Goal: Task Accomplishment & Management: Complete application form

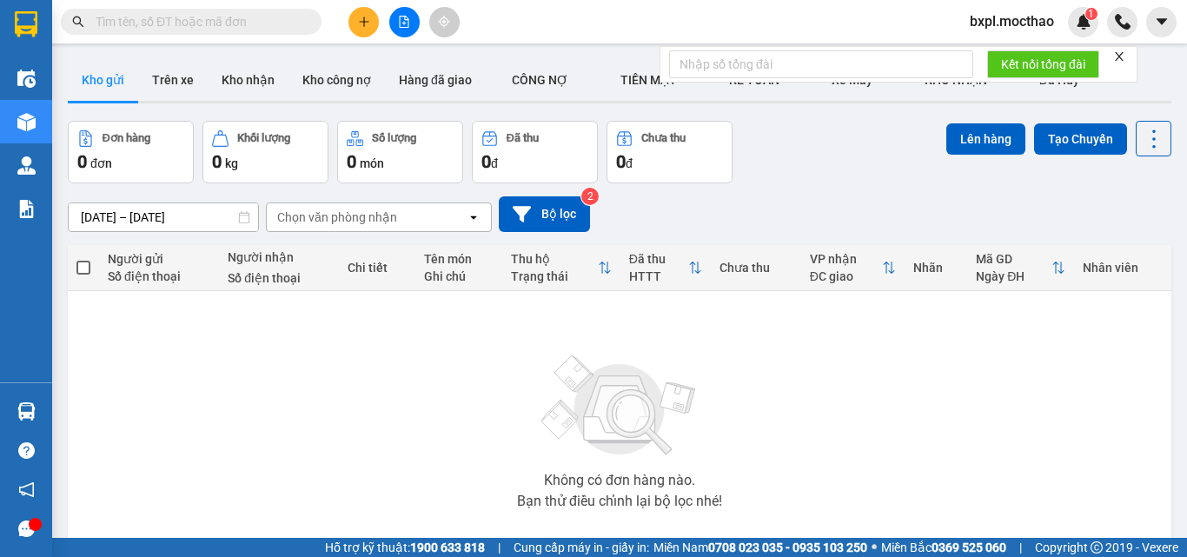
drag, startPoint x: 324, startPoint y: 9, endPoint x: 360, endPoint y: 23, distance: 38.6
click at [360, 23] on icon "plus" at bounding box center [364, 22] width 12 height 12
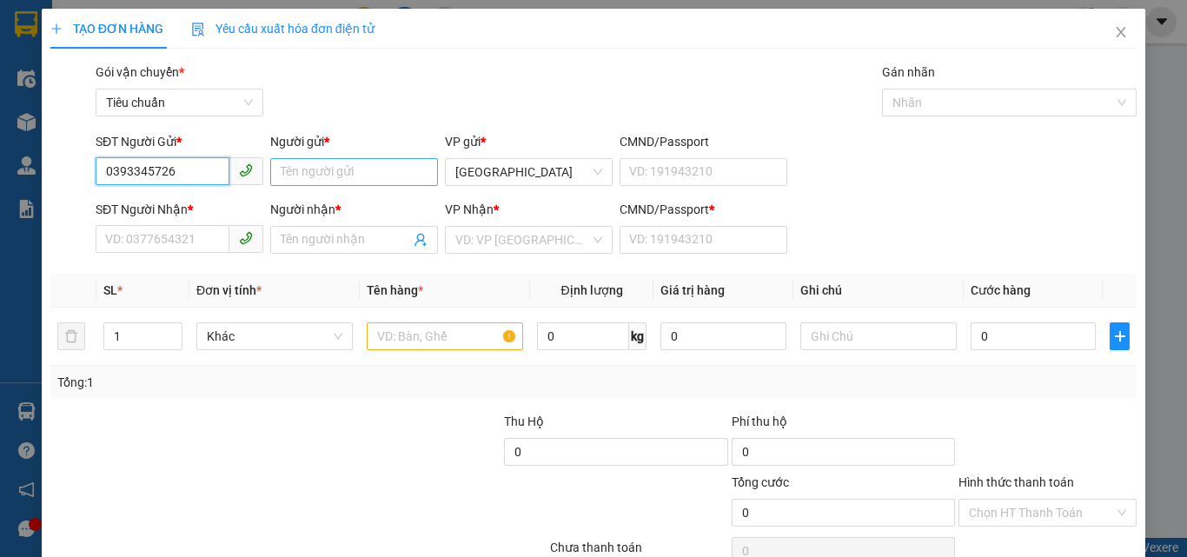
type input "0393345726"
click at [289, 179] on input "Người gửi *" at bounding box center [354, 172] width 168 height 28
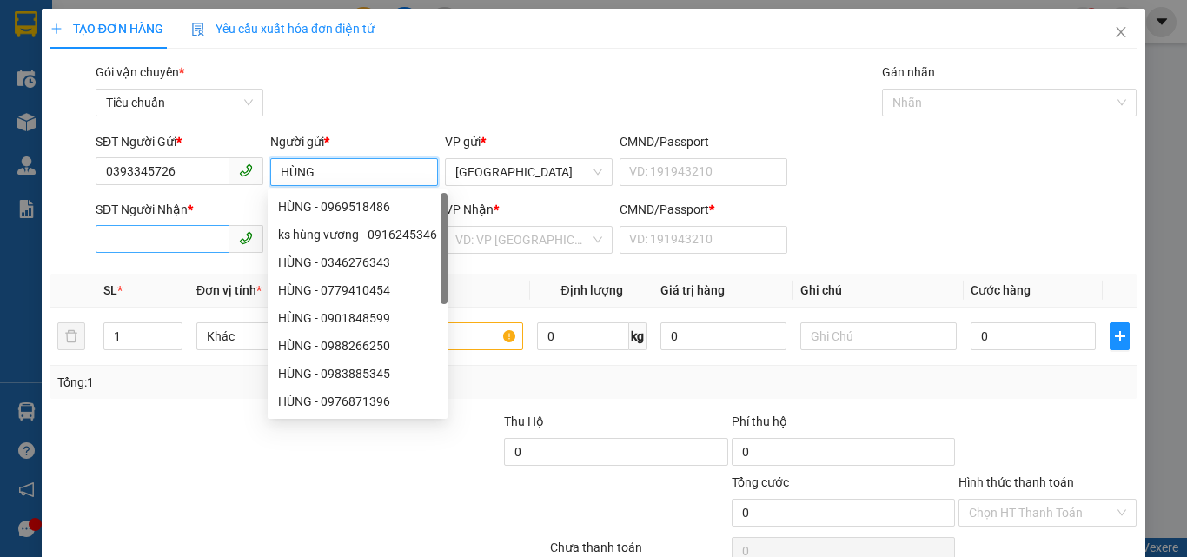
type input "HÙNG"
click at [141, 242] on input "SĐT Người Nhận *" at bounding box center [163, 239] width 134 height 28
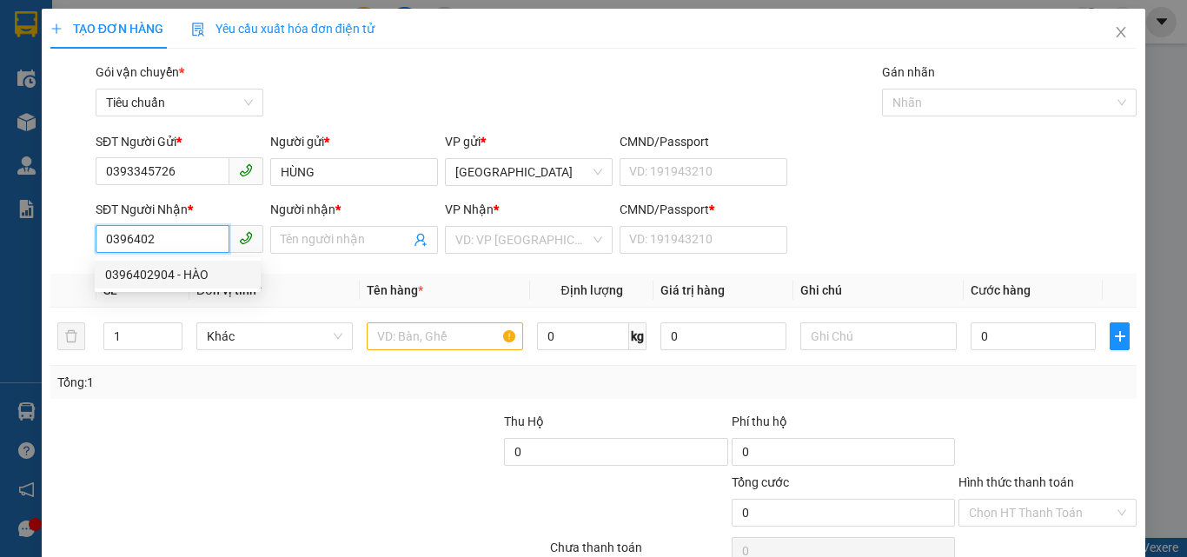
click at [155, 269] on div "0396402904 - HÀO" at bounding box center [177, 274] width 145 height 19
type input "0396402904"
type input "HÀO"
type input "0396402904"
type input "50.000"
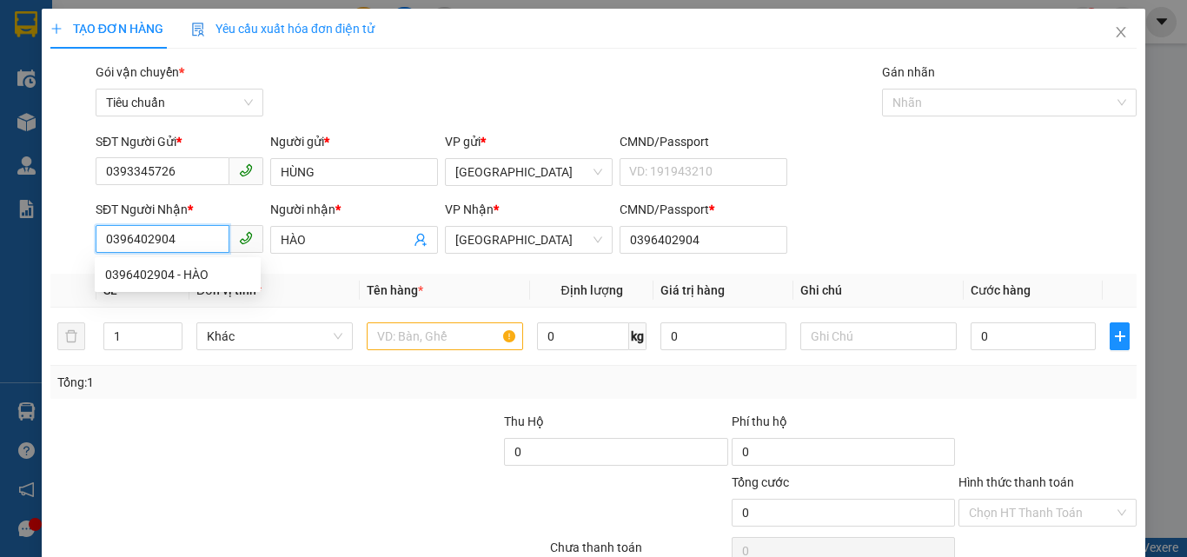
type input "50.000"
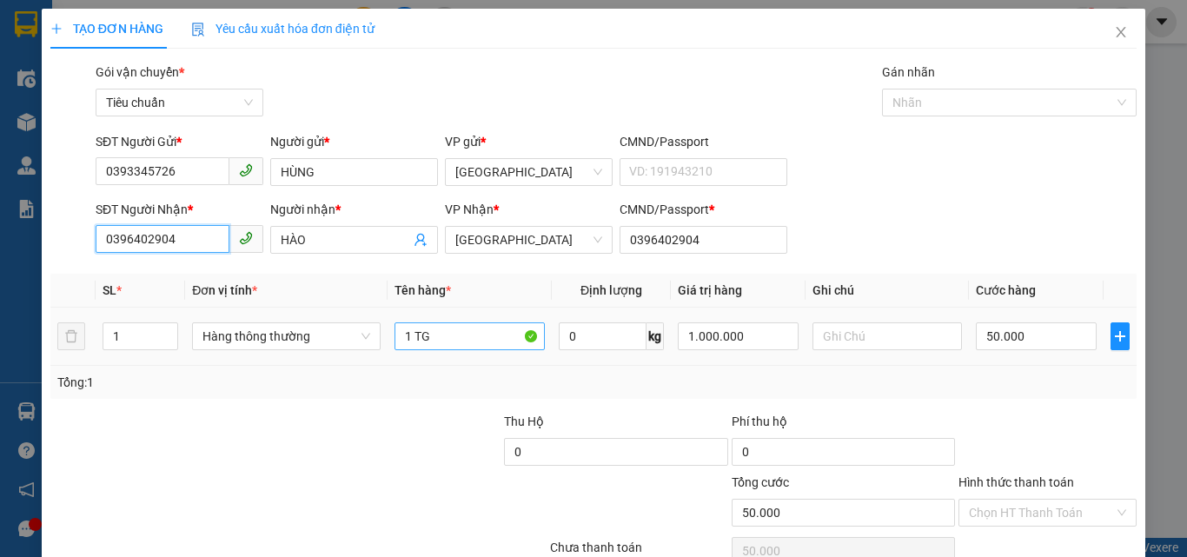
type input "0396402904"
click at [451, 337] on input "1 TG" at bounding box center [470, 336] width 150 height 28
type input "1 TX"
click at [864, 344] on input "text" at bounding box center [888, 336] width 150 height 28
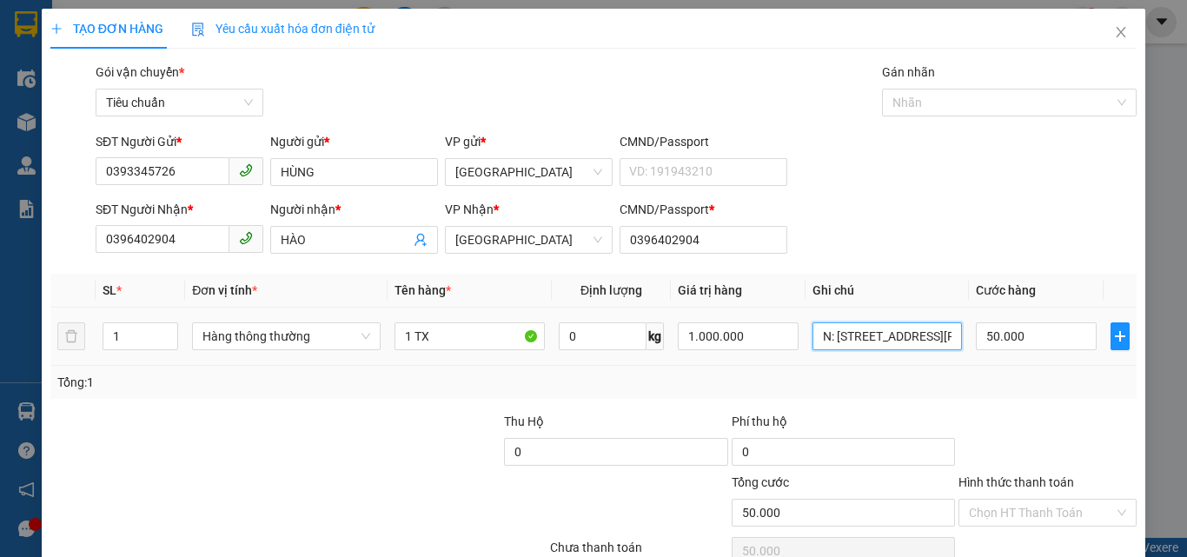
scroll to position [0, 19]
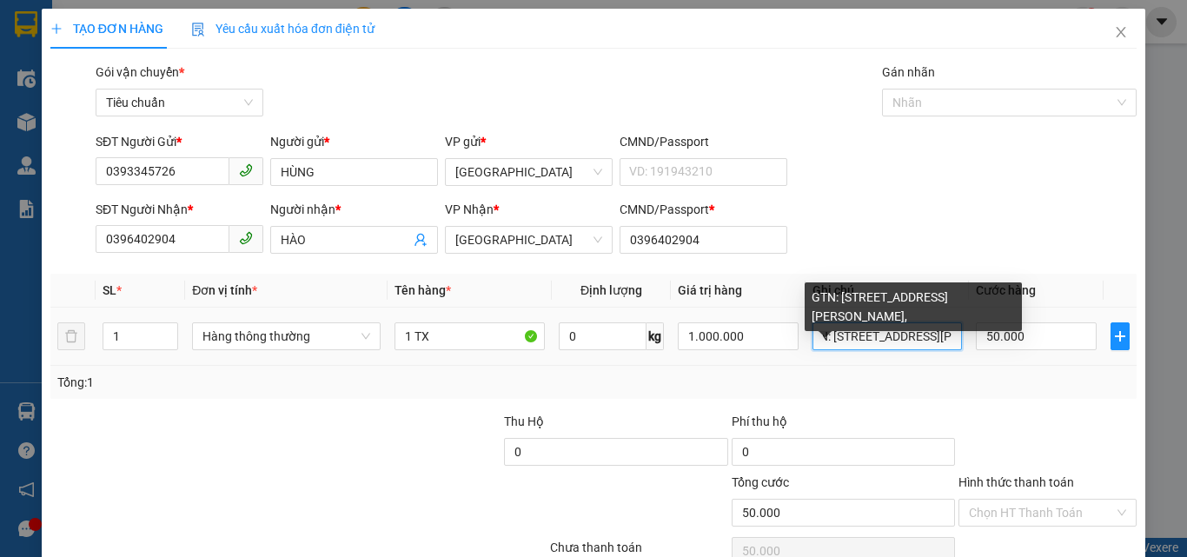
click at [918, 334] on input "GTN: [STREET_ADDRESS][PERSON_NAME]," at bounding box center [888, 336] width 150 height 28
drag, startPoint x: 919, startPoint y: 336, endPoint x: 961, endPoint y: 363, distance: 50.9
click at [927, 337] on input "GTN: [STREET_ADDRESS][PERSON_NAME]," at bounding box center [888, 336] width 150 height 28
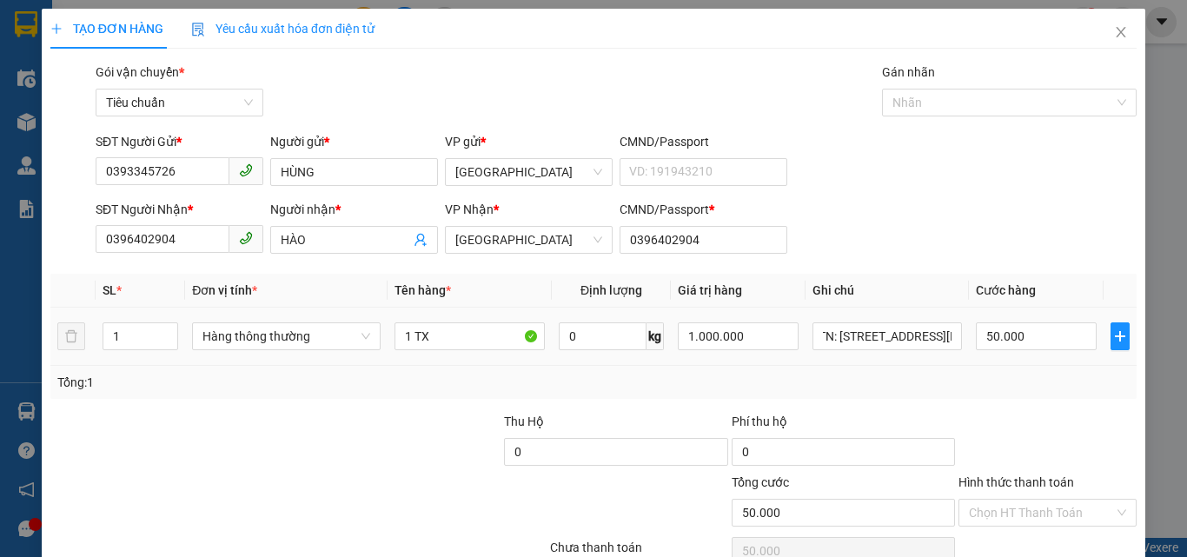
scroll to position [0, 0]
click at [952, 336] on td "GTN: [STREET_ADDRESS][PERSON_NAME]," at bounding box center [888, 337] width 164 height 58
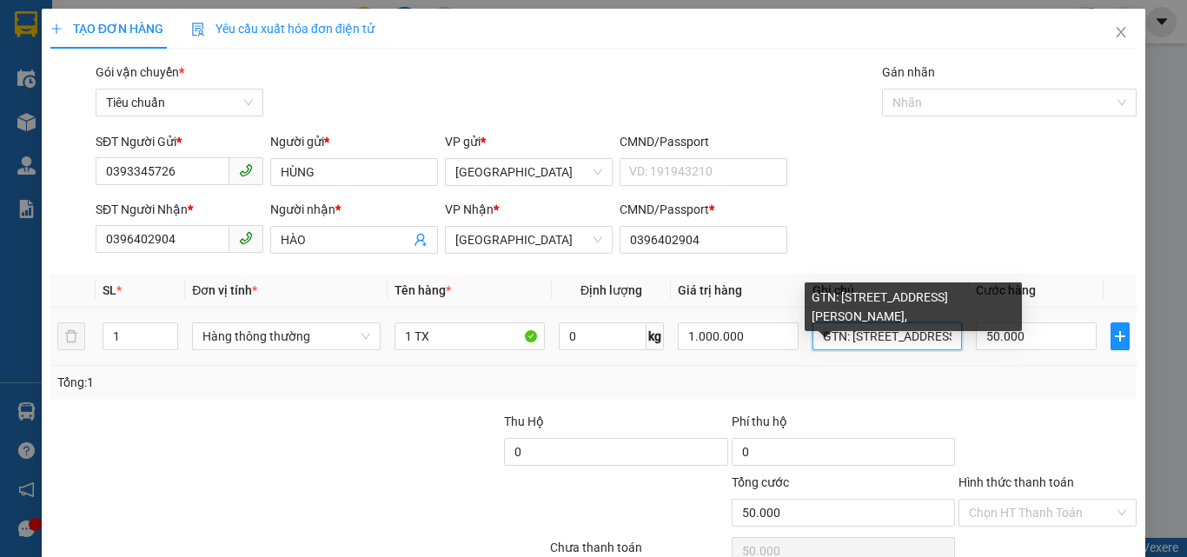
click at [947, 332] on input "GTN: [STREET_ADDRESS][PERSON_NAME]," at bounding box center [888, 336] width 150 height 28
click at [931, 336] on input "GTN: [STREET_ADDRESS][PERSON_NAME]," at bounding box center [888, 336] width 150 height 28
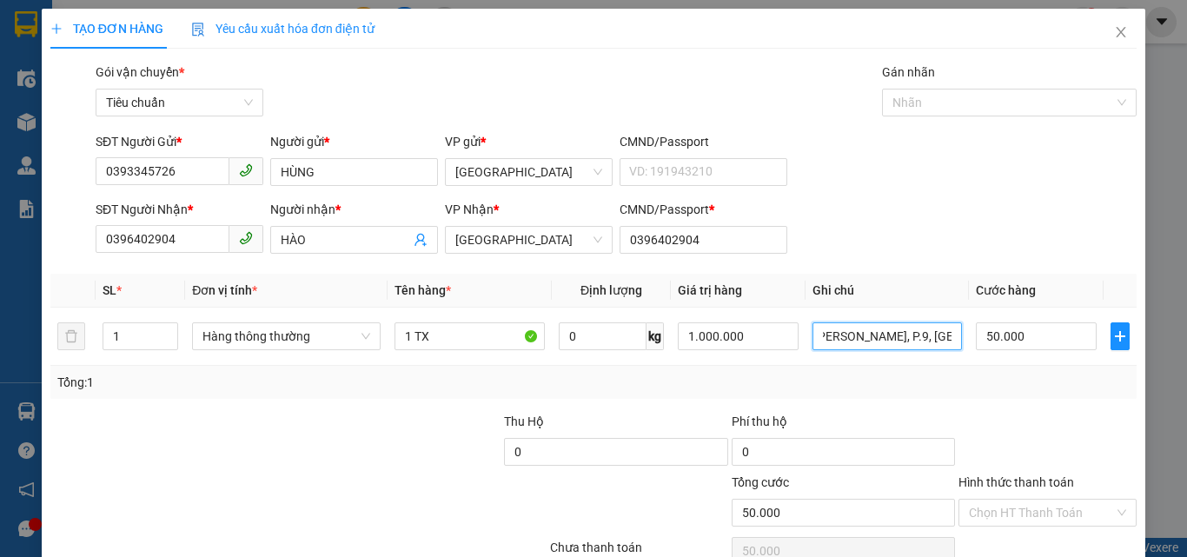
scroll to position [0, 63]
type input "GTN: 15A [PERSON_NAME], P.9, [GEOGRAPHIC_DATA]"
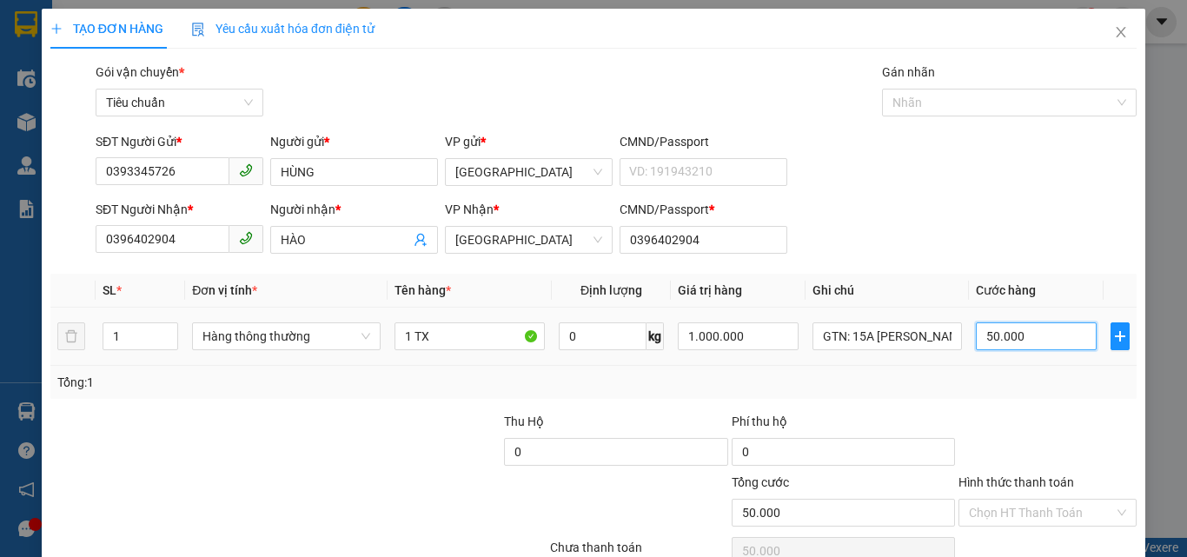
click at [1022, 340] on input "50.000" at bounding box center [1036, 336] width 120 height 28
type input "4"
type input "40"
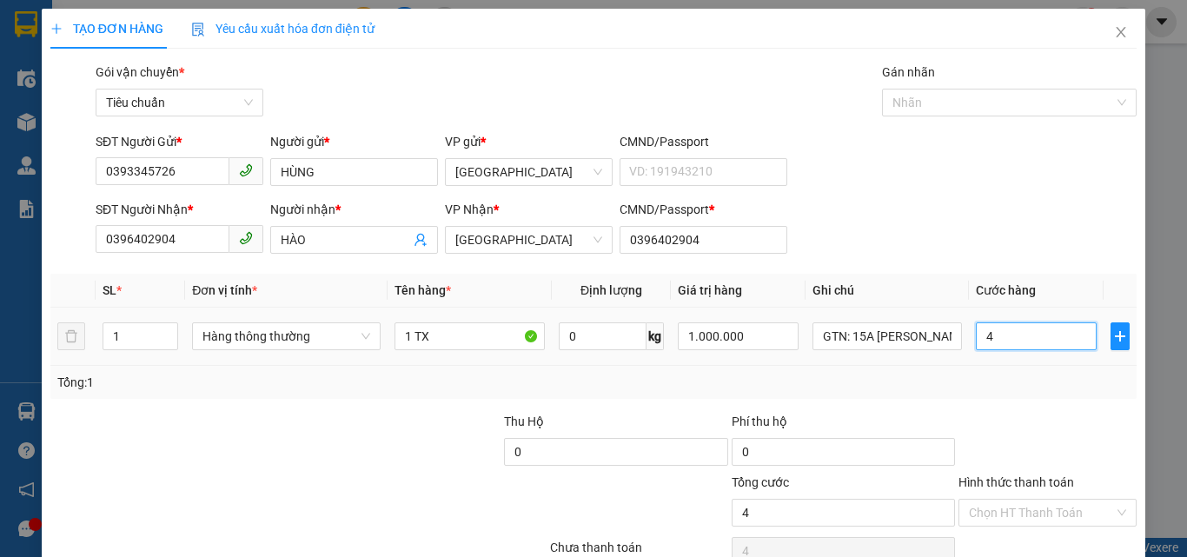
type input "40"
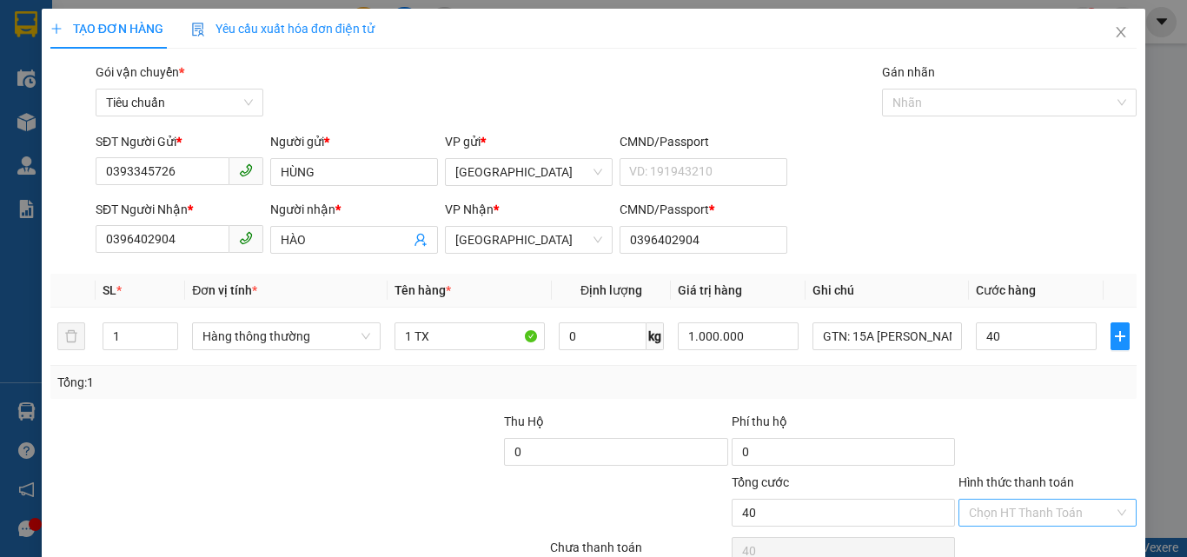
type input "40.000"
click at [1002, 505] on input "Hình thức thanh toán" at bounding box center [1041, 513] width 145 height 26
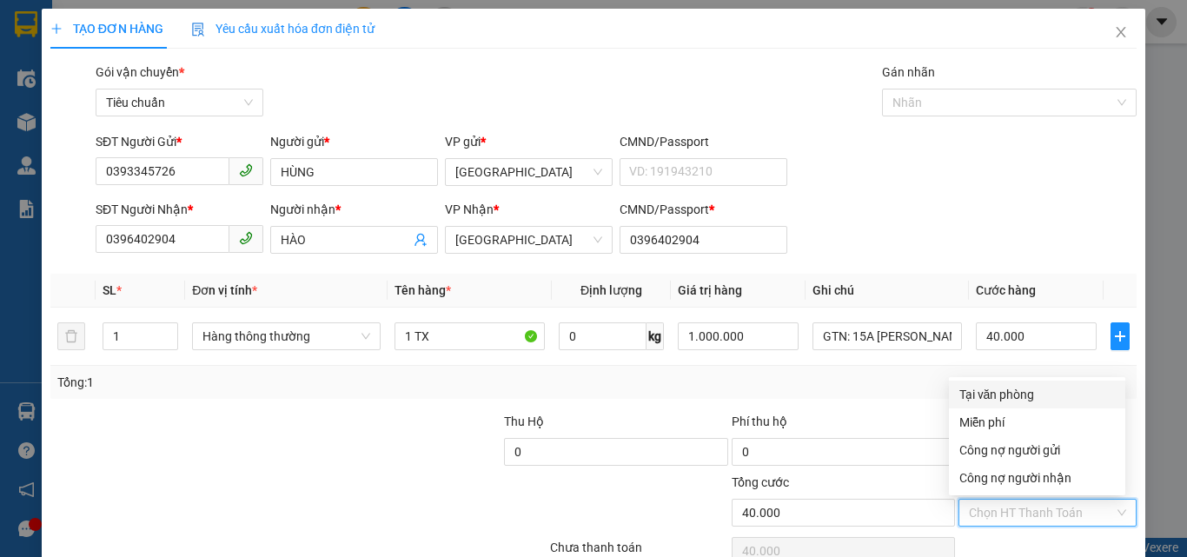
click at [1019, 395] on div "Tại văn phòng" at bounding box center [1038, 394] width 156 height 19
type input "0"
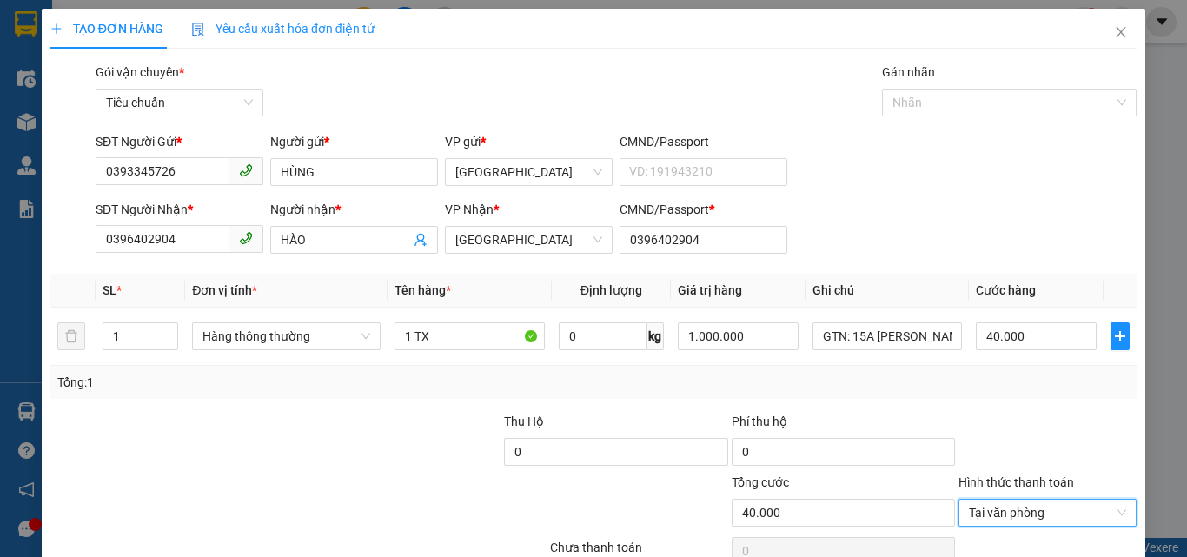
scroll to position [86, 0]
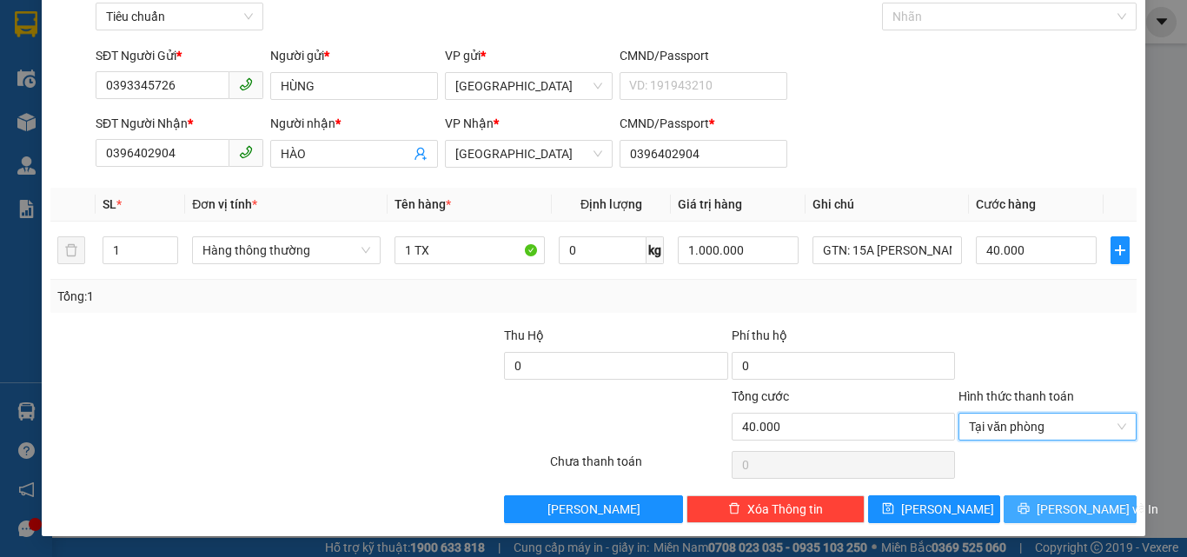
click at [1054, 515] on span "[PERSON_NAME] và In" at bounding box center [1098, 509] width 122 height 19
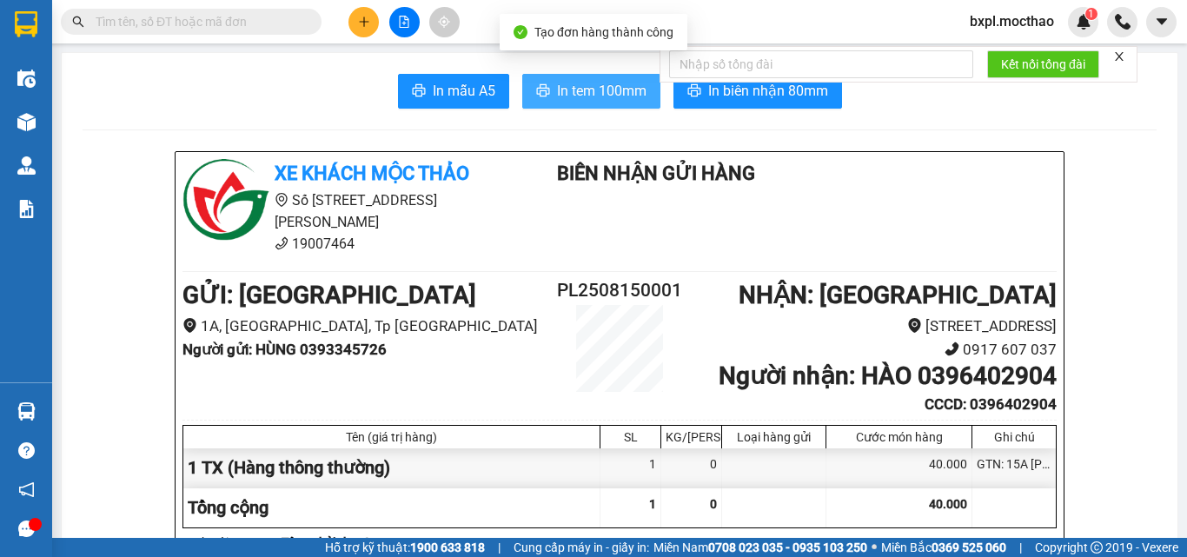
click at [609, 88] on span "In tem 100mm" at bounding box center [602, 91] width 90 height 22
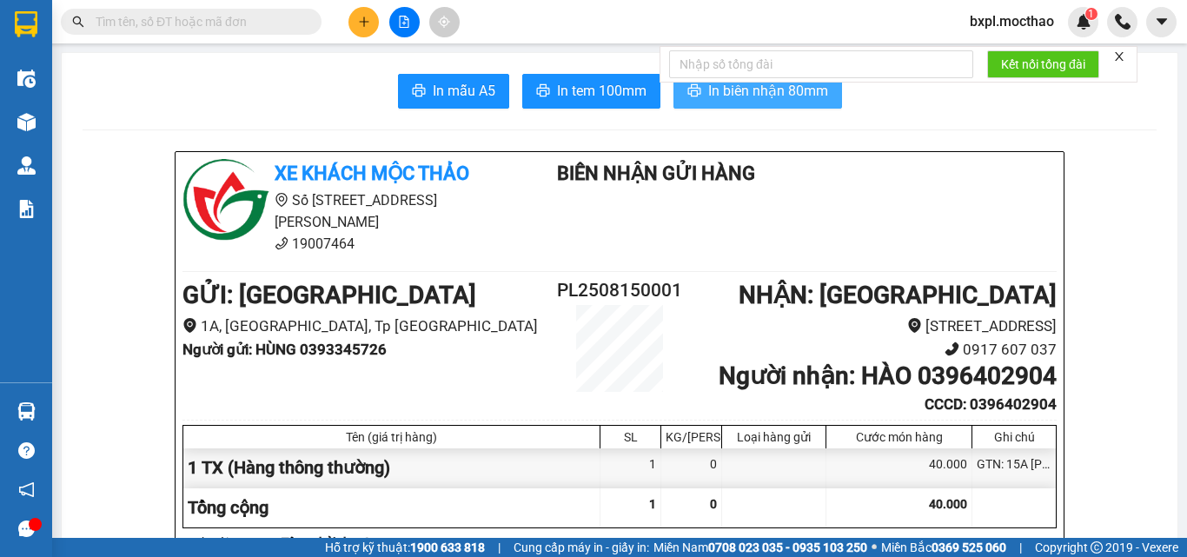
click at [734, 88] on span "In biên nhận 80mm" at bounding box center [768, 91] width 120 height 22
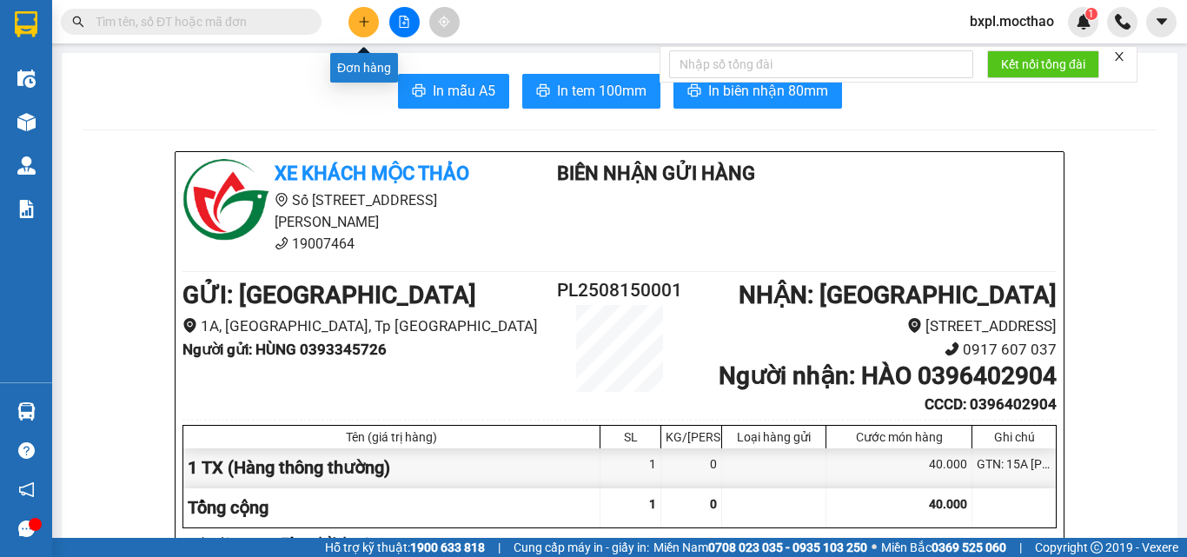
click at [365, 24] on icon "plus" at bounding box center [364, 22] width 12 height 12
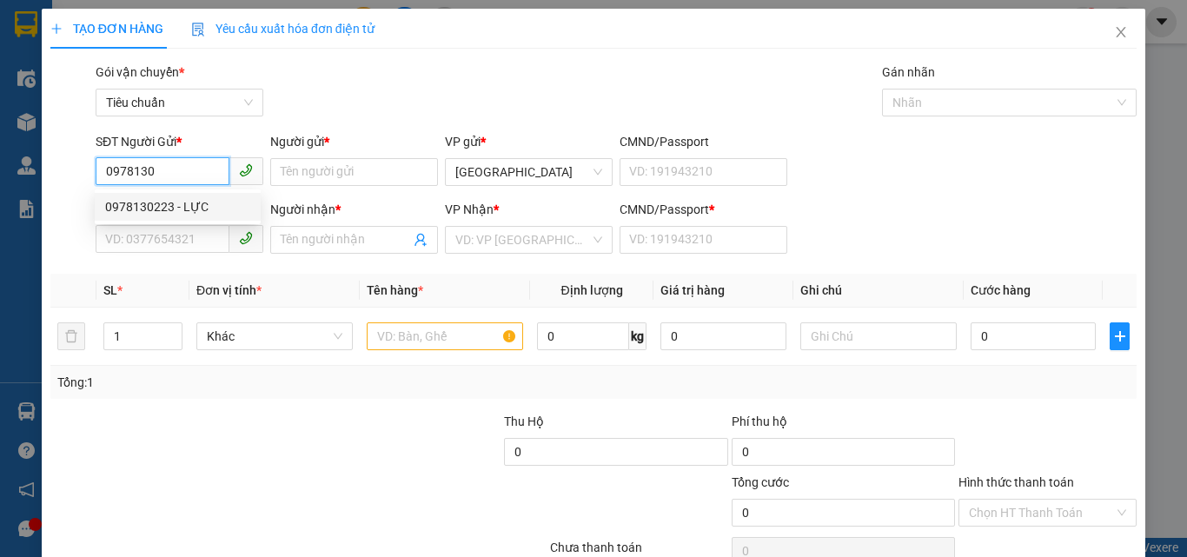
click at [145, 206] on div "0978130223 - LỰC" at bounding box center [177, 206] width 145 height 19
type input "0978130223"
type input "LỰC"
type input "0392152371"
type input "HƯƠNG"
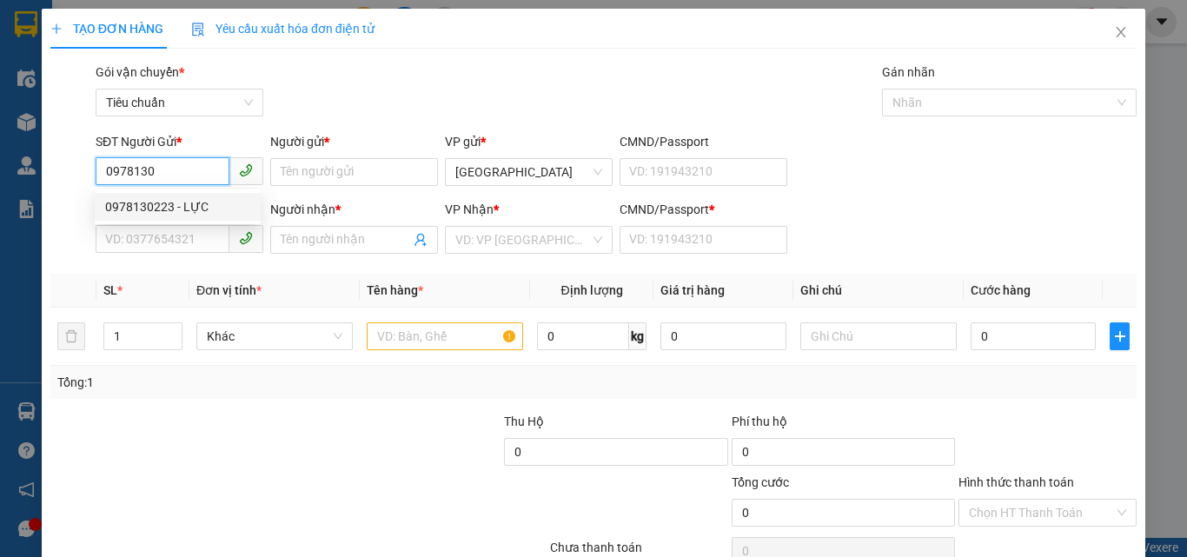
type input "0392152371"
type input "50.000"
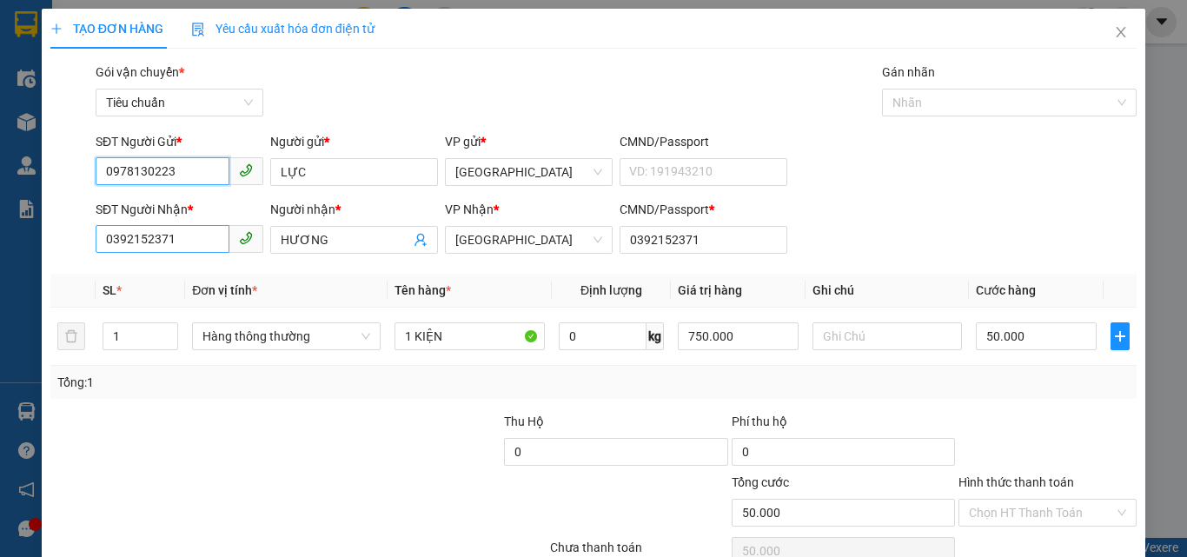
type input "0978130223"
click at [187, 244] on input "0392152371" at bounding box center [163, 239] width 134 height 28
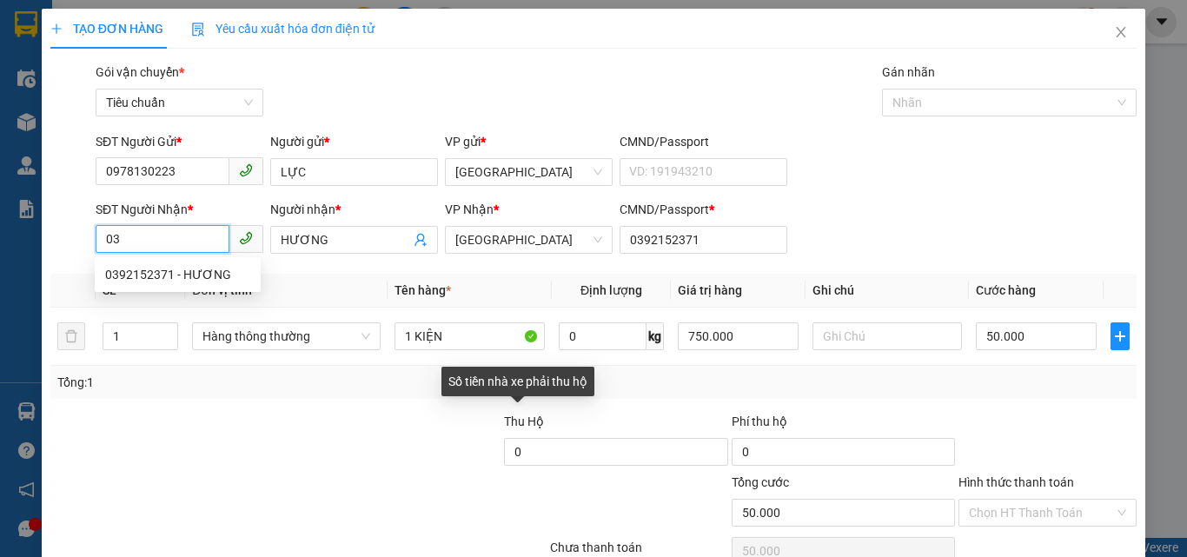
type input "0"
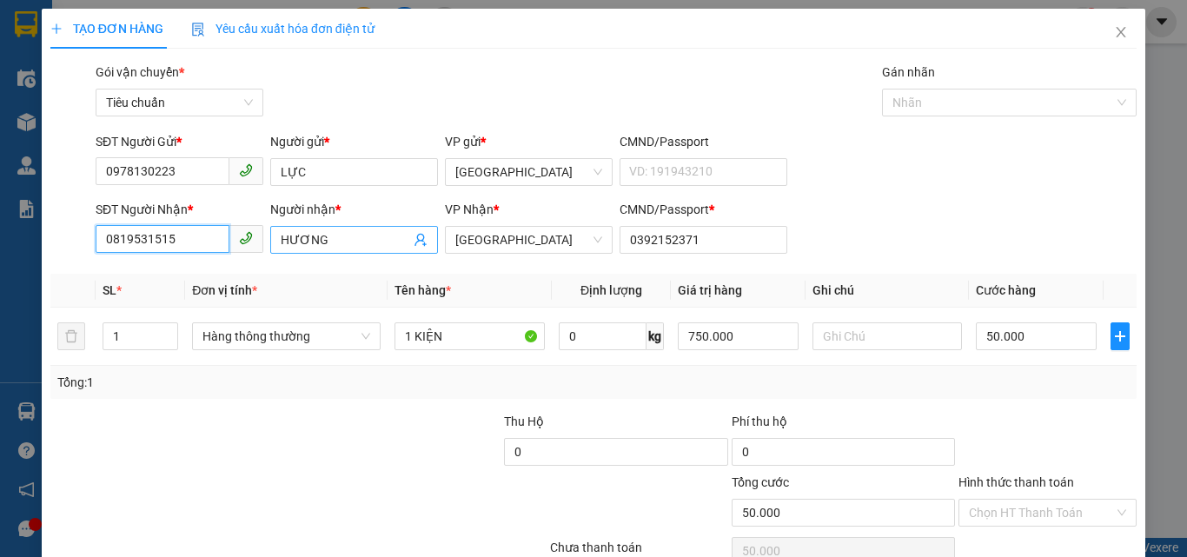
type input "0819531515"
click at [362, 243] on input "HƯƠNG" at bounding box center [346, 239] width 130 height 19
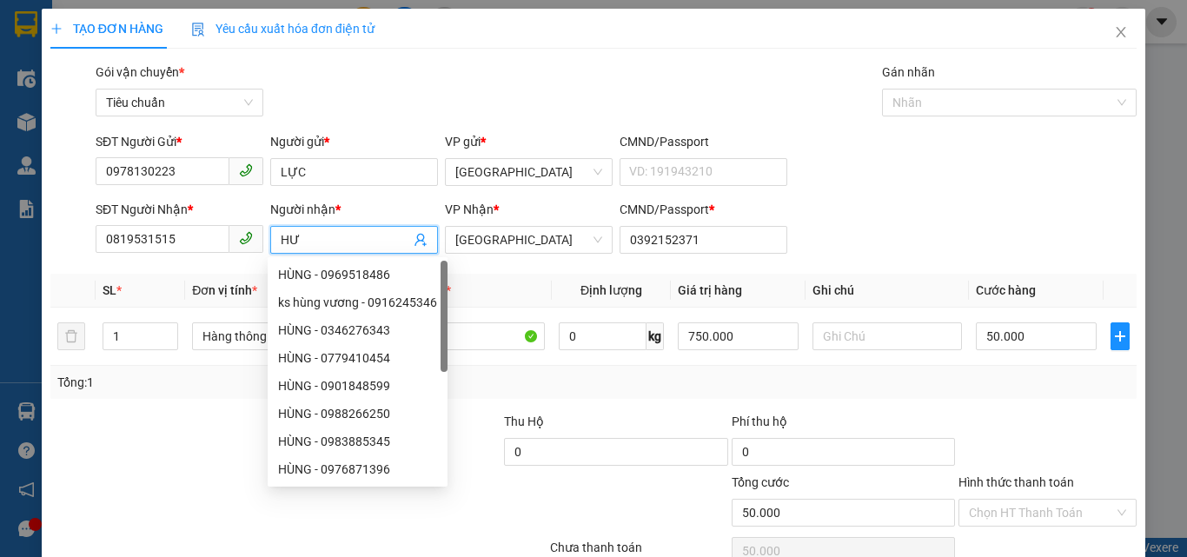
type input "H"
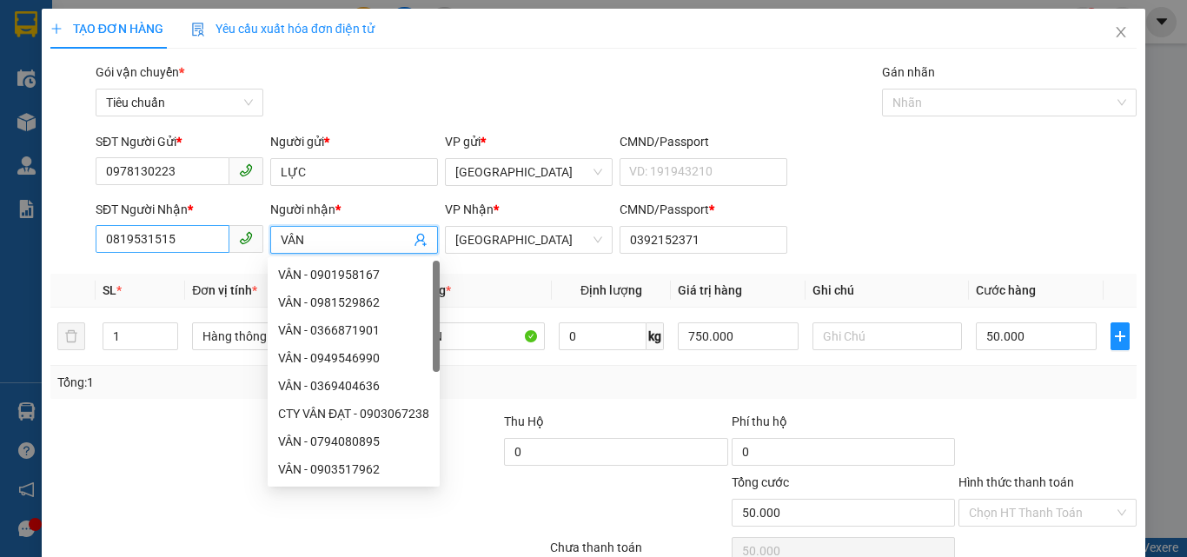
type input "VÂN"
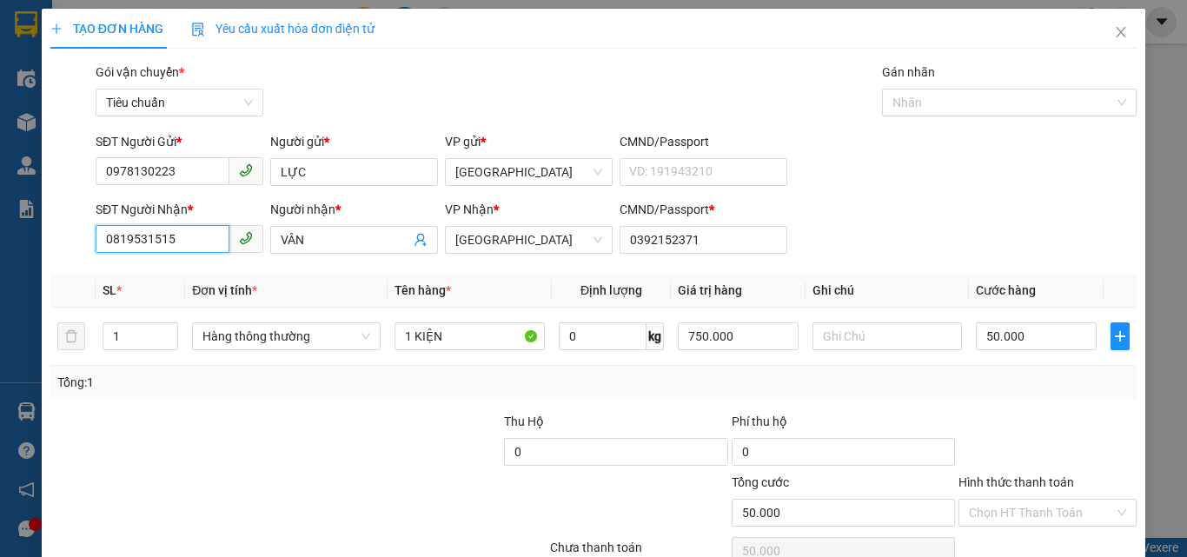
drag, startPoint x: 96, startPoint y: 242, endPoint x: 174, endPoint y: 248, distance: 78.5
click at [174, 248] on input "0819531515" at bounding box center [163, 239] width 134 height 28
click at [724, 243] on input "0392152371" at bounding box center [704, 240] width 168 height 28
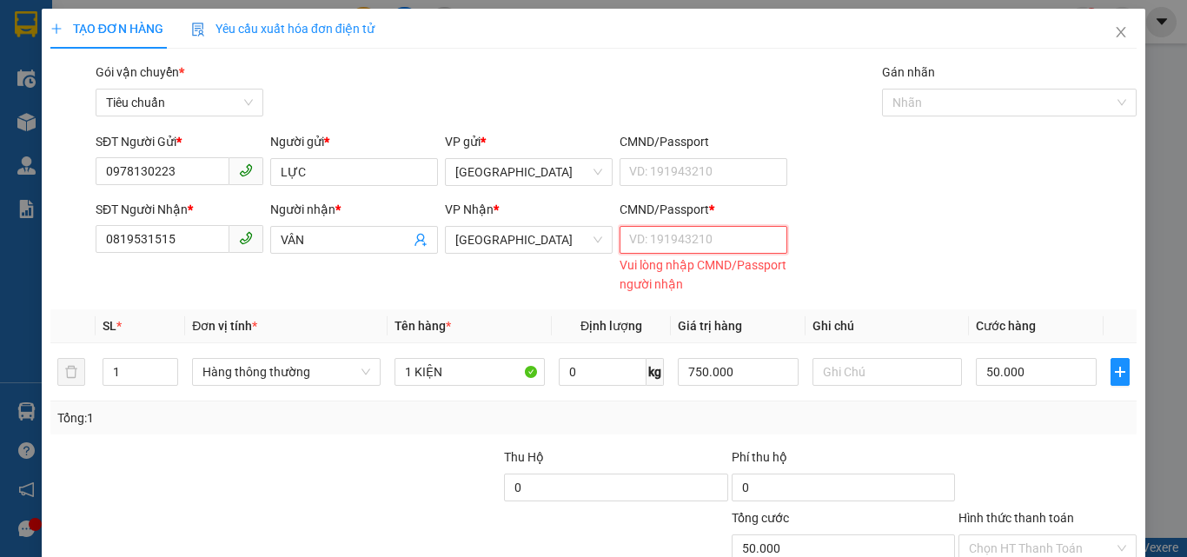
paste input "0819531515"
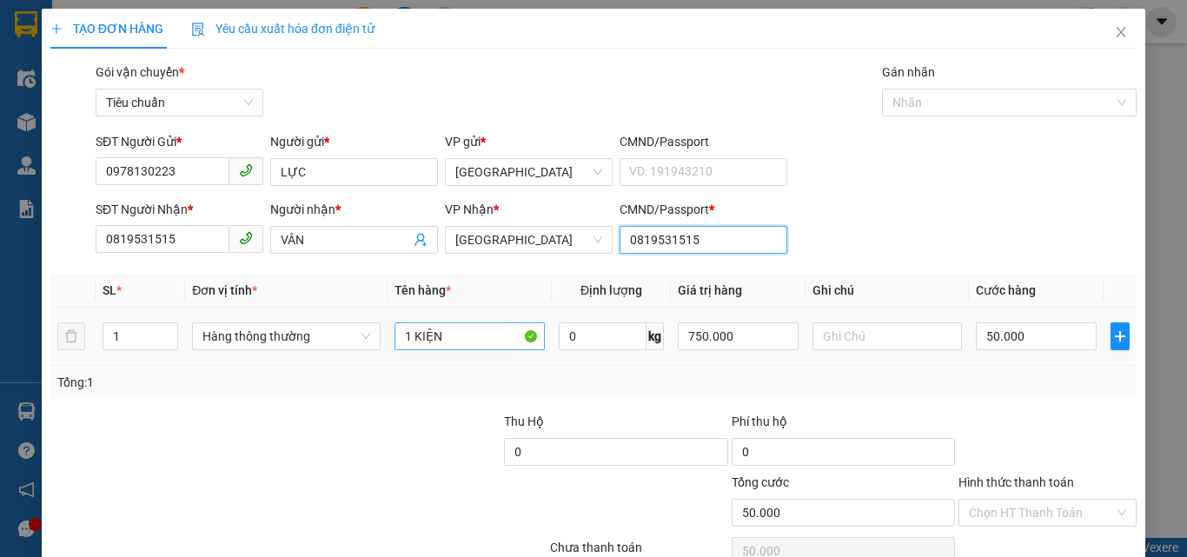
type input "0819531515"
click at [455, 342] on input "1 KIỆN" at bounding box center [470, 336] width 150 height 28
type input "1 TX"
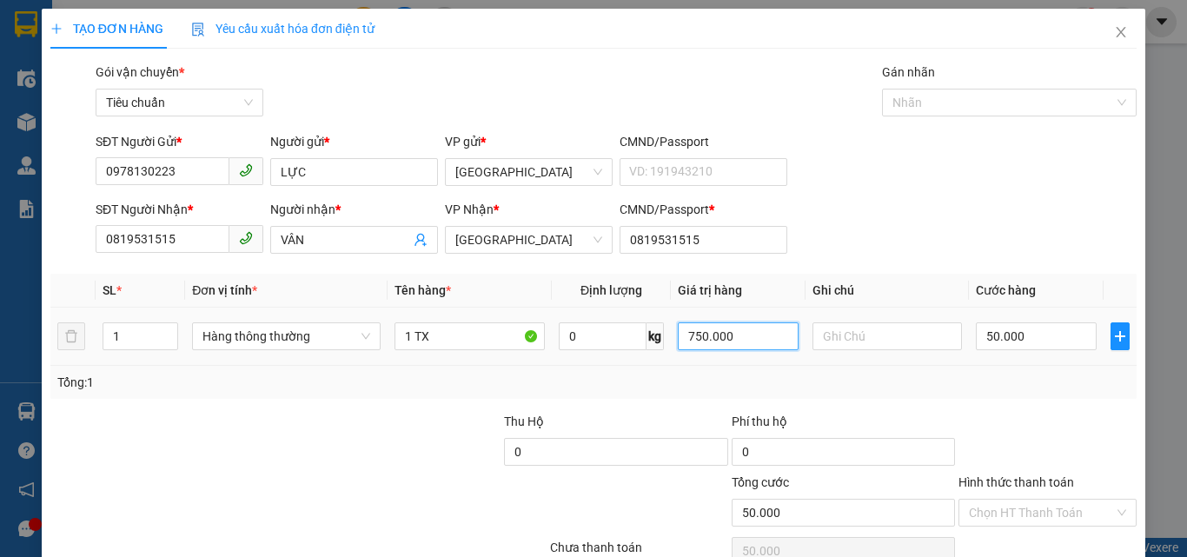
click at [753, 342] on input "750.000" at bounding box center [738, 336] width 120 height 28
type input "250.000"
click at [1047, 348] on input "50.000" at bounding box center [1036, 336] width 120 height 28
type input "0"
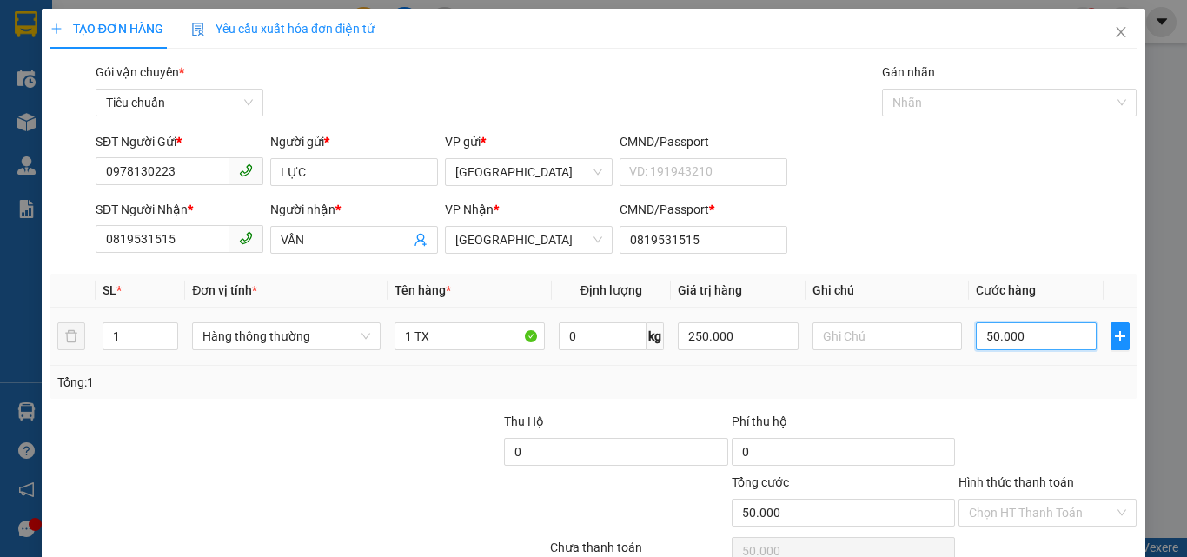
type input "0"
type input "3"
type input "03"
type input "30"
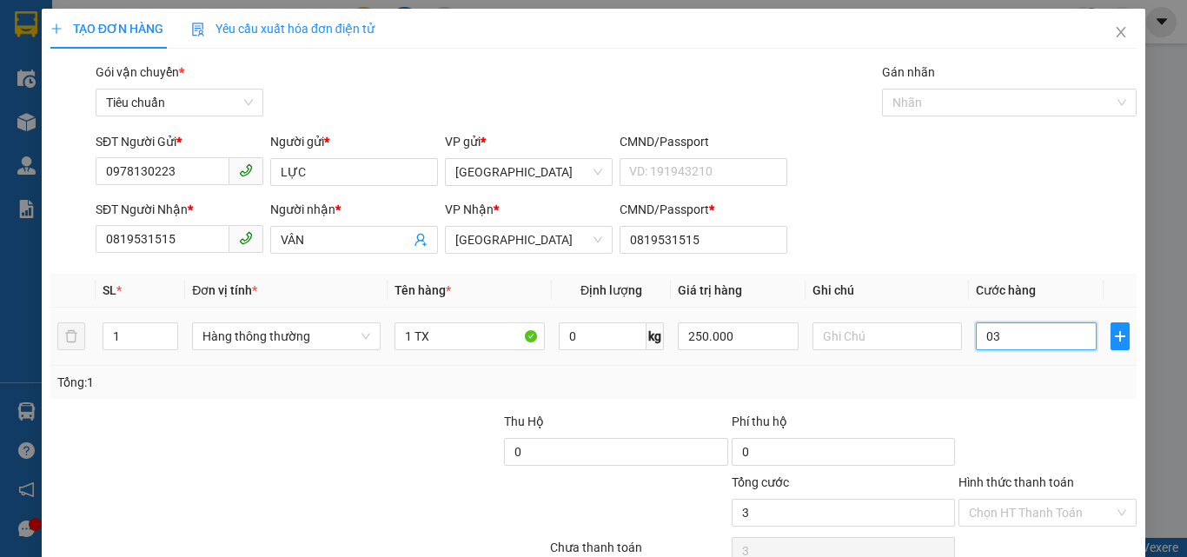
type input "30"
type input "030"
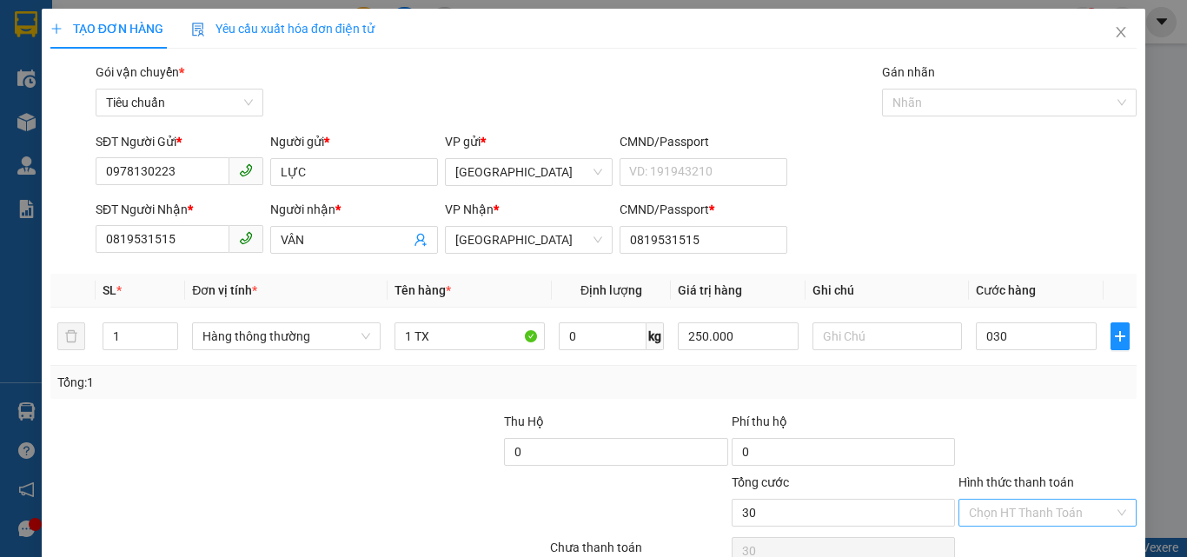
click at [1051, 505] on input "Hình thức thanh toán" at bounding box center [1041, 513] width 145 height 26
type input "30.000"
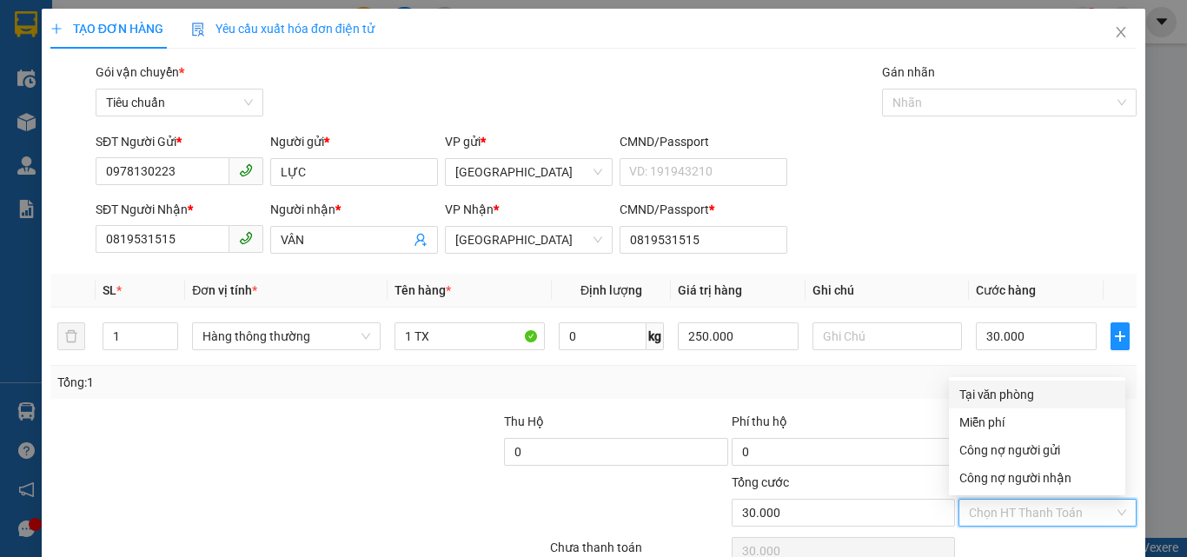
click at [1014, 395] on div "Tại văn phòng" at bounding box center [1038, 394] width 156 height 19
type input "0"
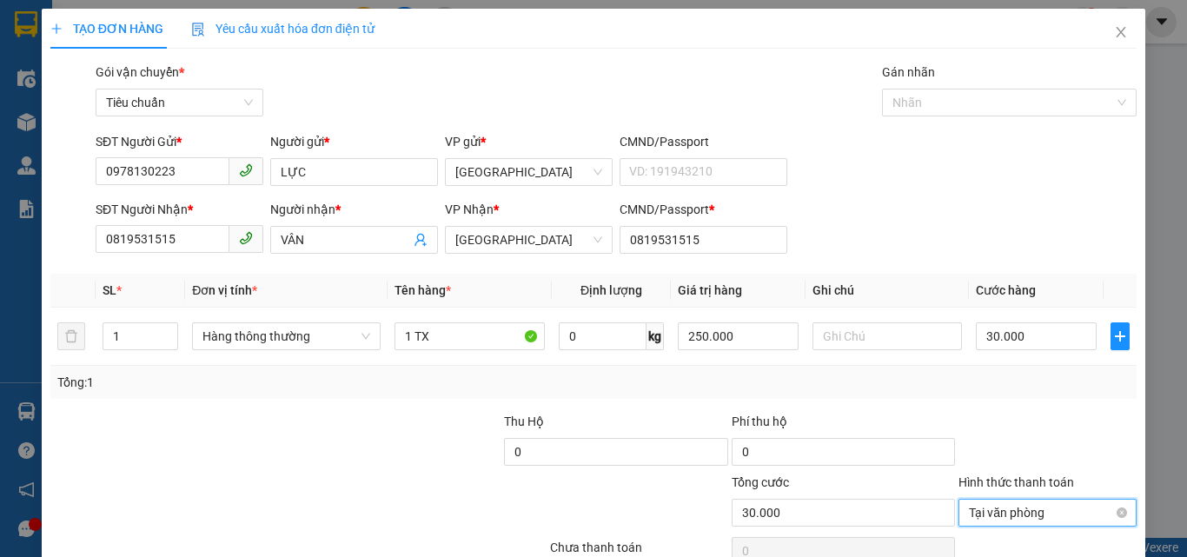
scroll to position [86, 0]
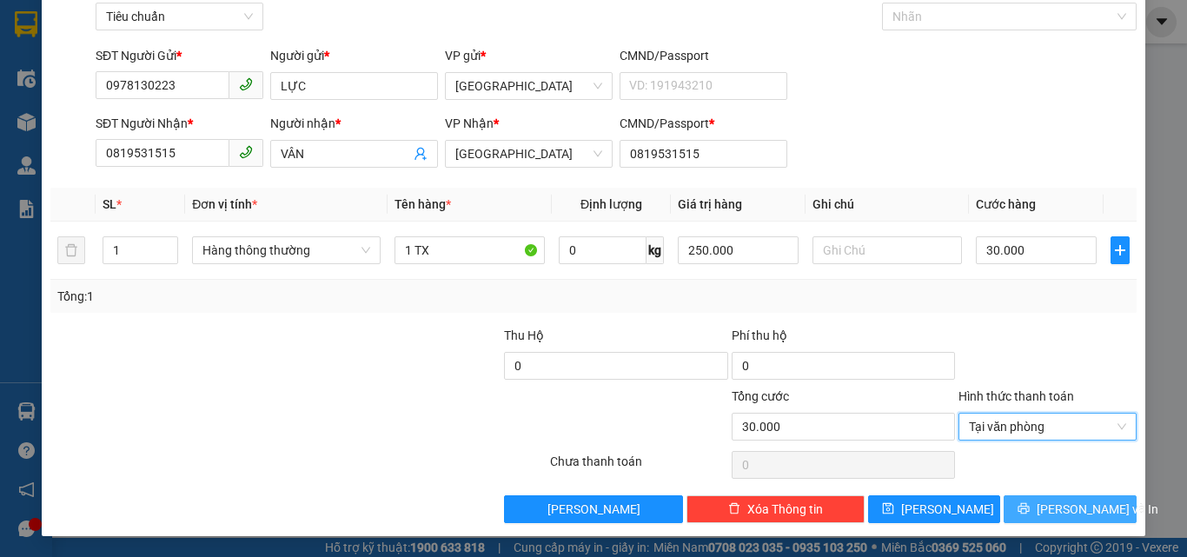
click at [1059, 497] on button "[PERSON_NAME] và In" at bounding box center [1070, 509] width 133 height 28
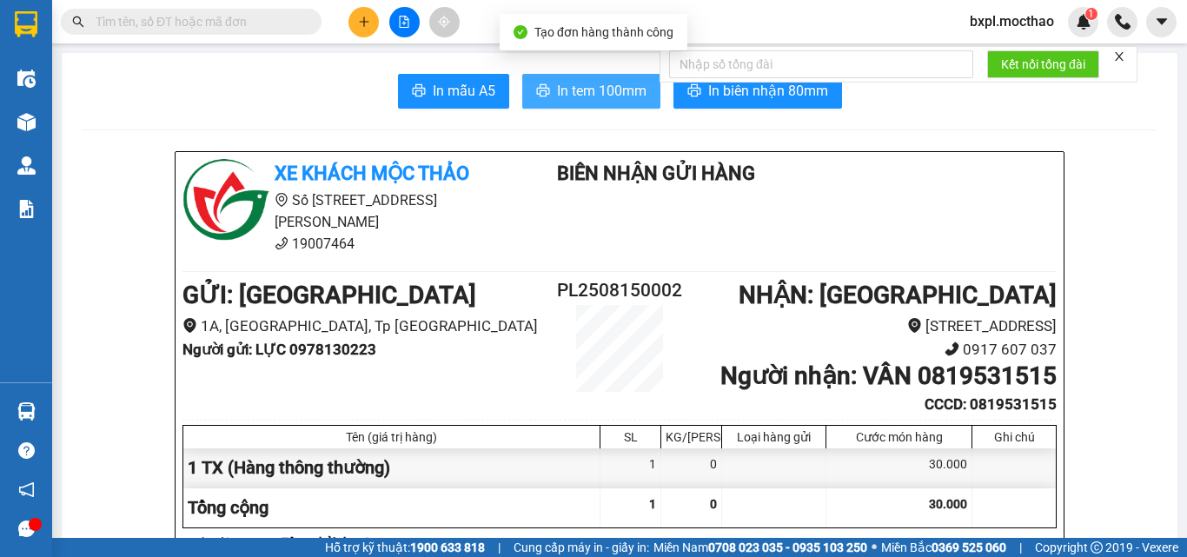
click at [584, 92] on span "In tem 100mm" at bounding box center [602, 91] width 90 height 22
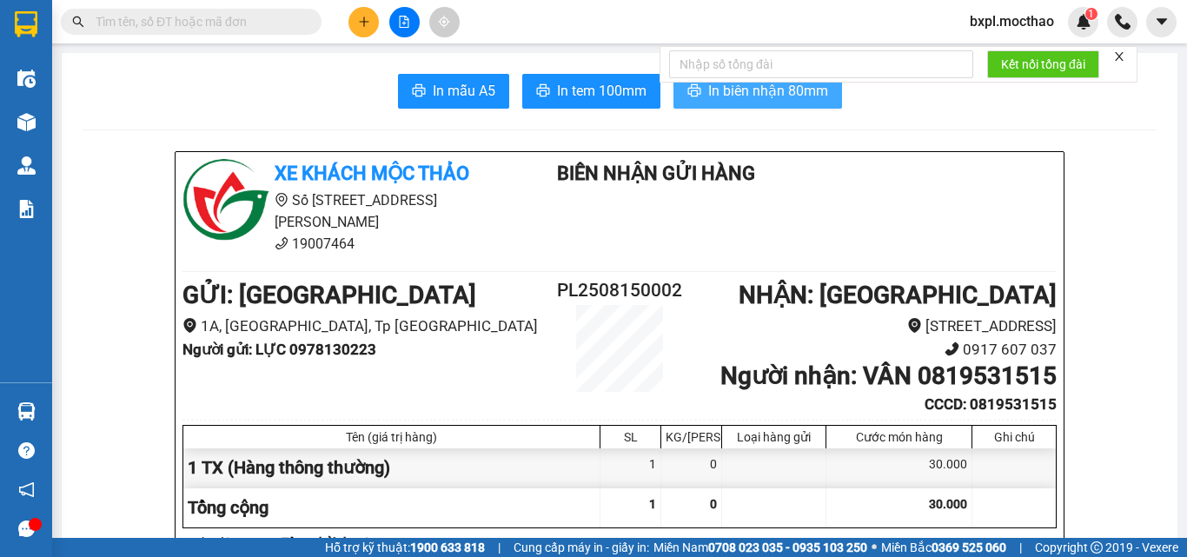
click at [758, 90] on span "In biên nhận 80mm" at bounding box center [768, 91] width 120 height 22
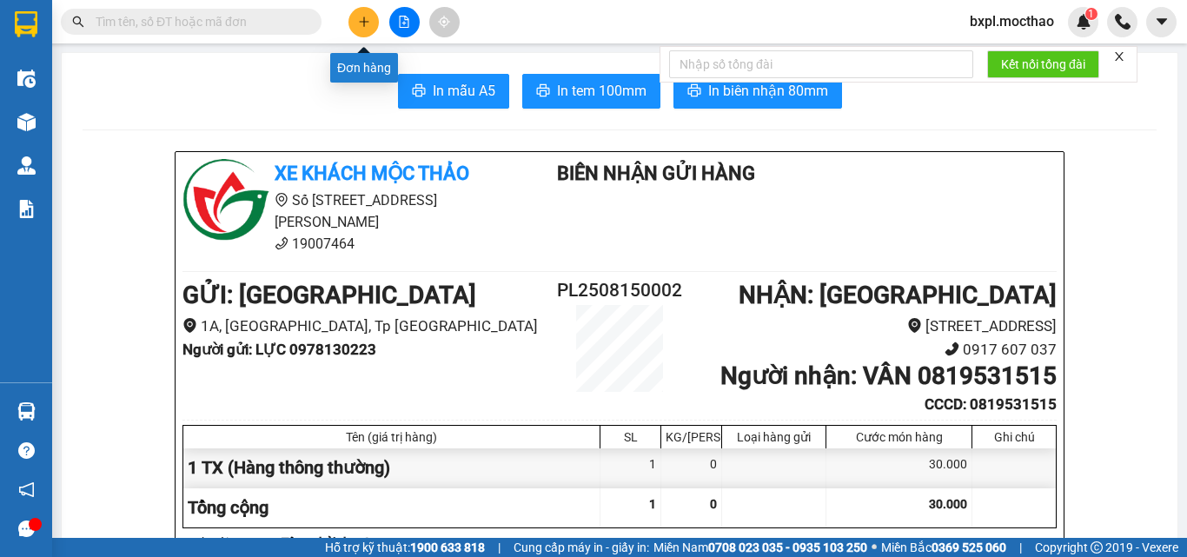
click at [358, 21] on icon "plus" at bounding box center [364, 22] width 12 height 12
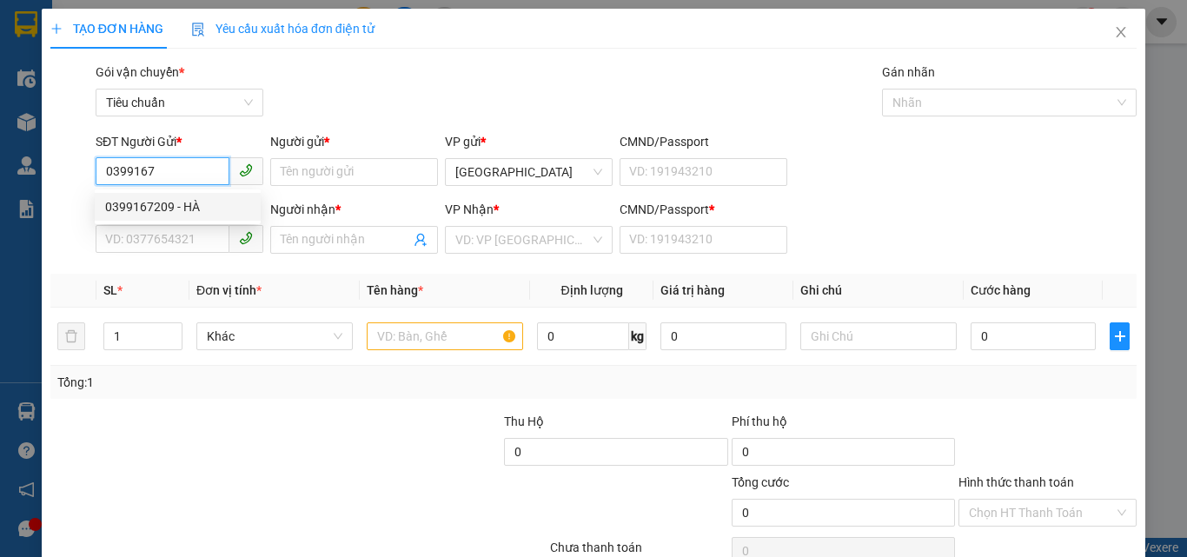
click at [149, 207] on div "0399167209 - HÀ" at bounding box center [177, 206] width 145 height 19
type input "0399167209"
type input "HÀ"
type input "0949883889"
type input "NGA"
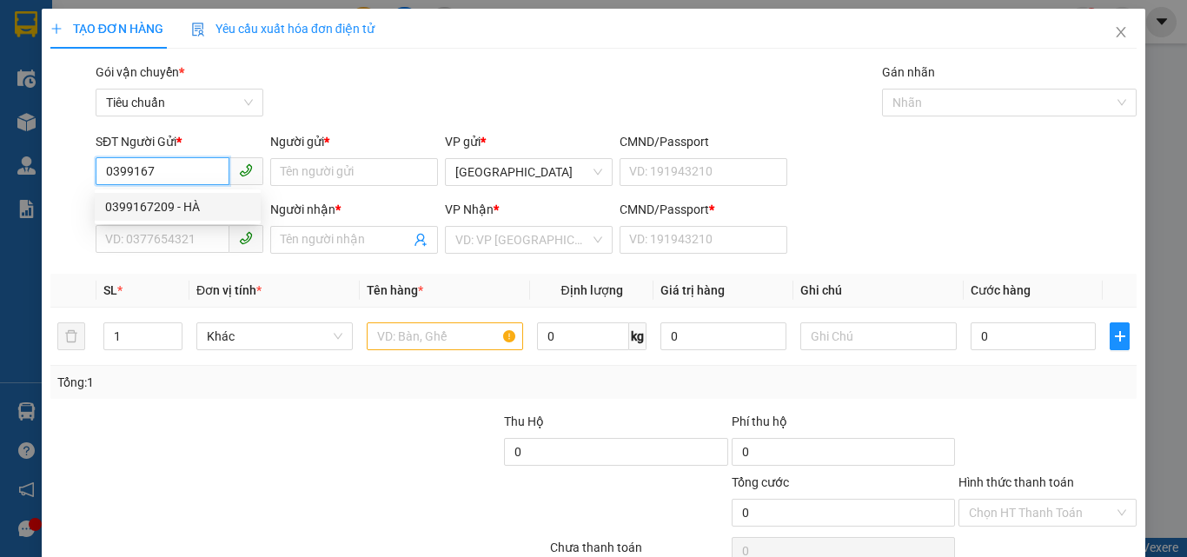
type input "0949883889"
type input "40.000"
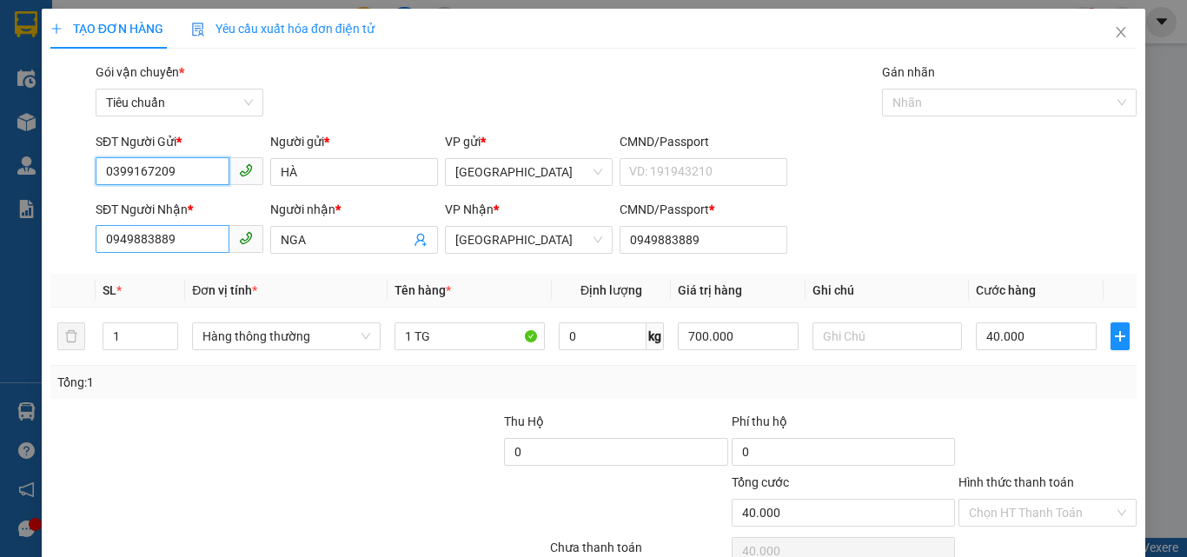
type input "0399167209"
click at [183, 243] on input "0949883889" at bounding box center [163, 239] width 134 height 28
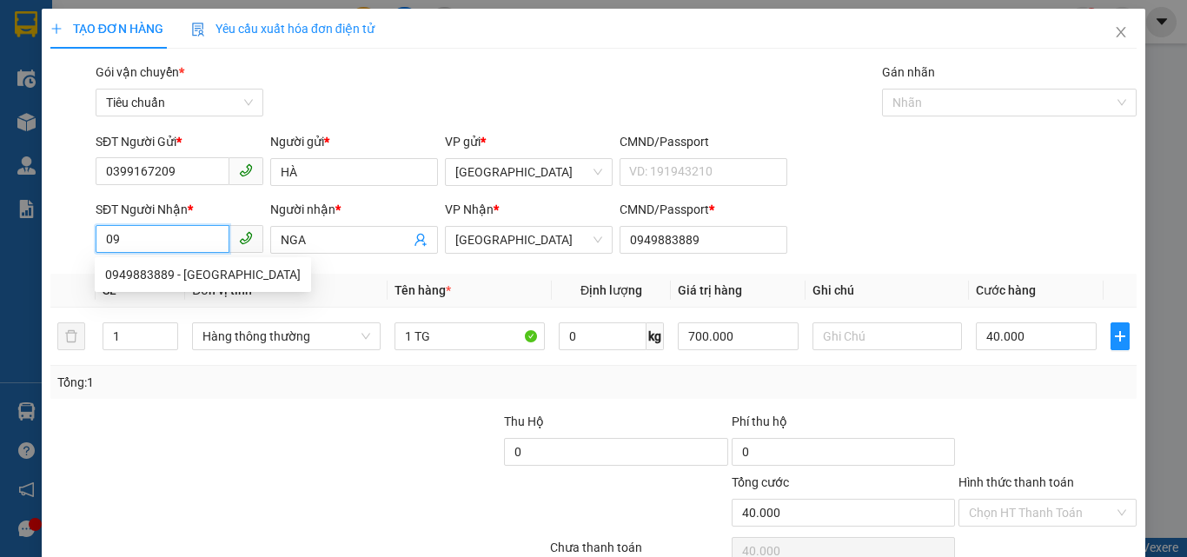
type input "0"
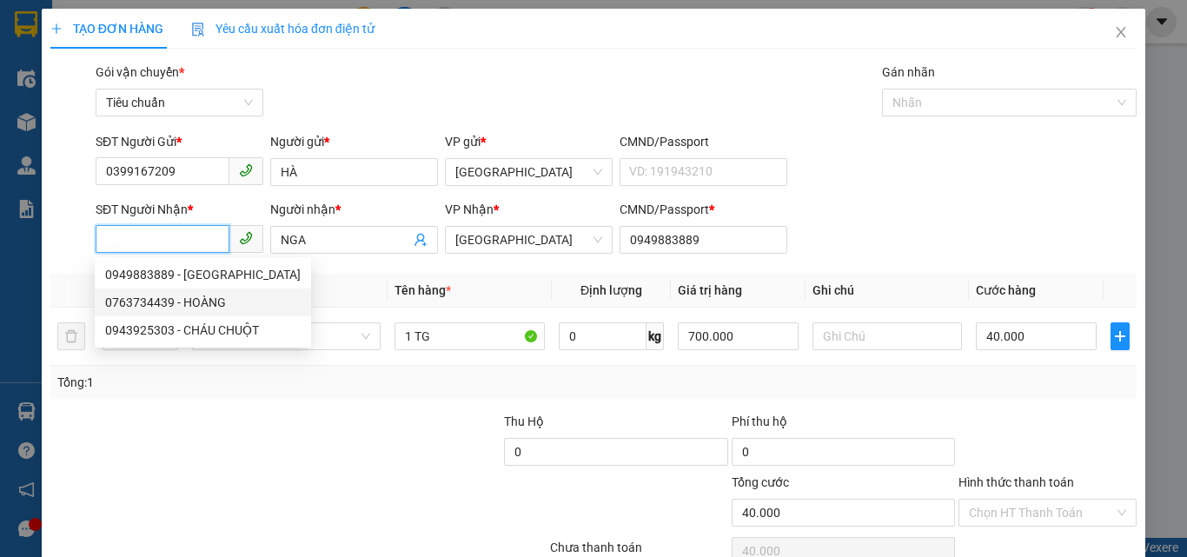
click at [124, 297] on div "0763734439 - HOÀNG" at bounding box center [203, 302] width 196 height 19
type input "0763734439"
type input "HOÀNG"
type input "0763734439"
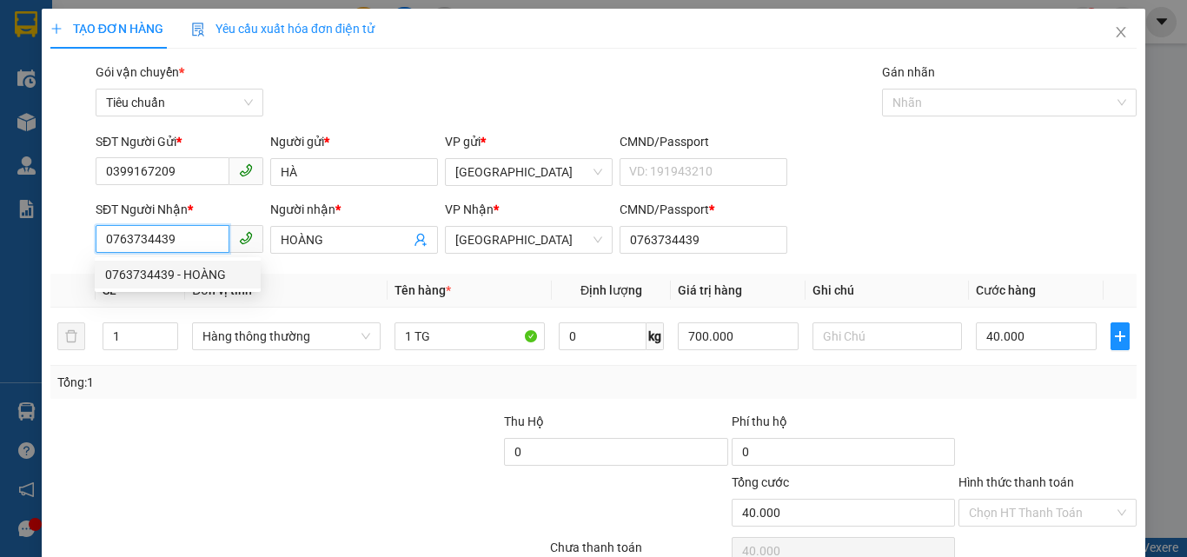
type input "60.000"
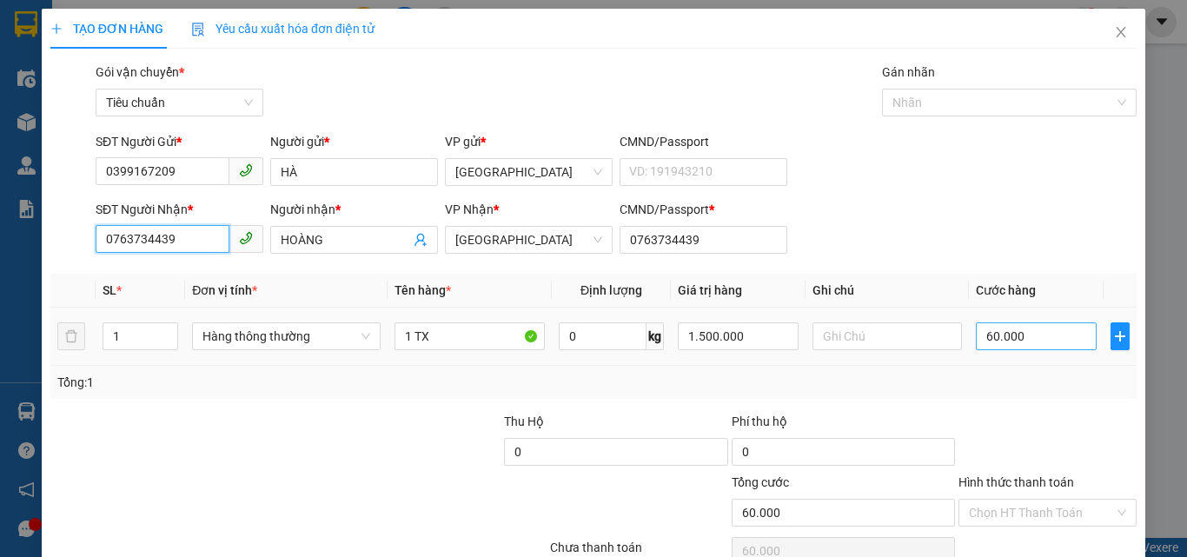
type input "0763734439"
click at [1051, 337] on input "60.000" at bounding box center [1036, 336] width 120 height 28
type input "4"
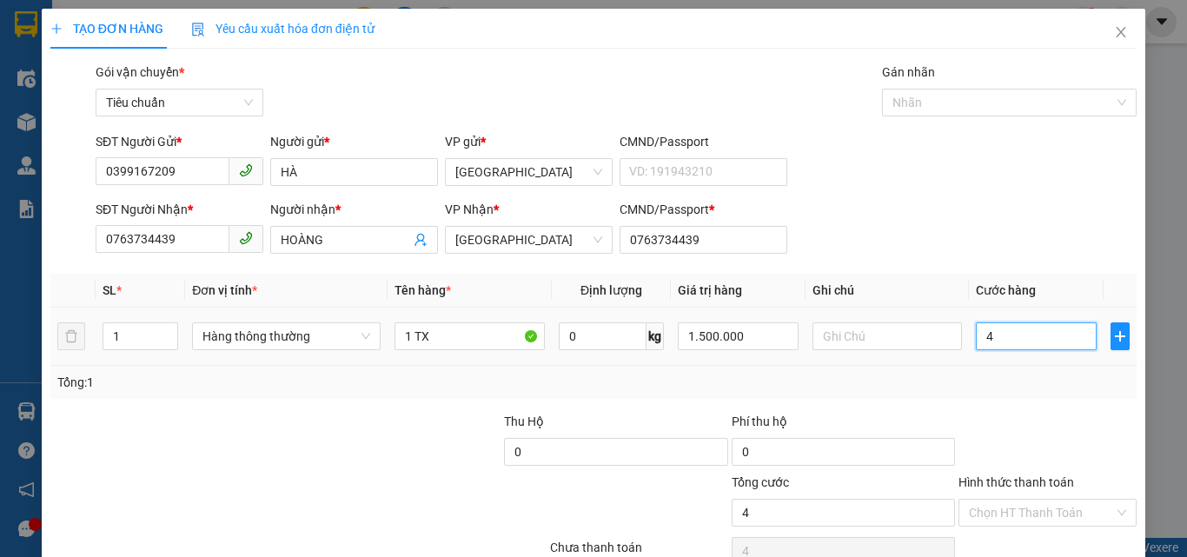
type input "40"
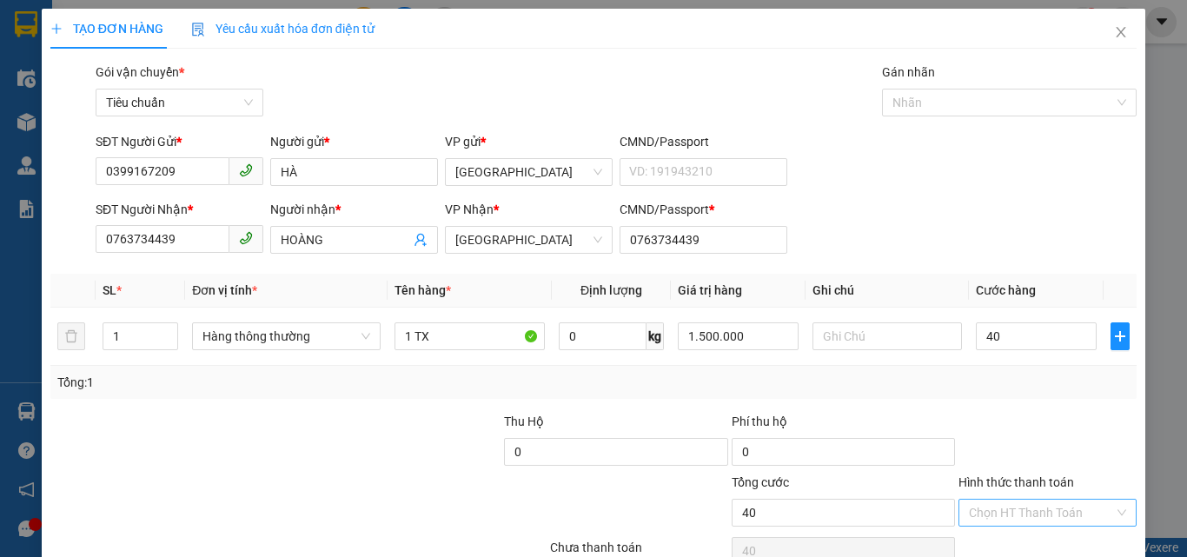
type input "40.000"
click at [1032, 509] on input "Hình thức thanh toán" at bounding box center [1041, 513] width 145 height 26
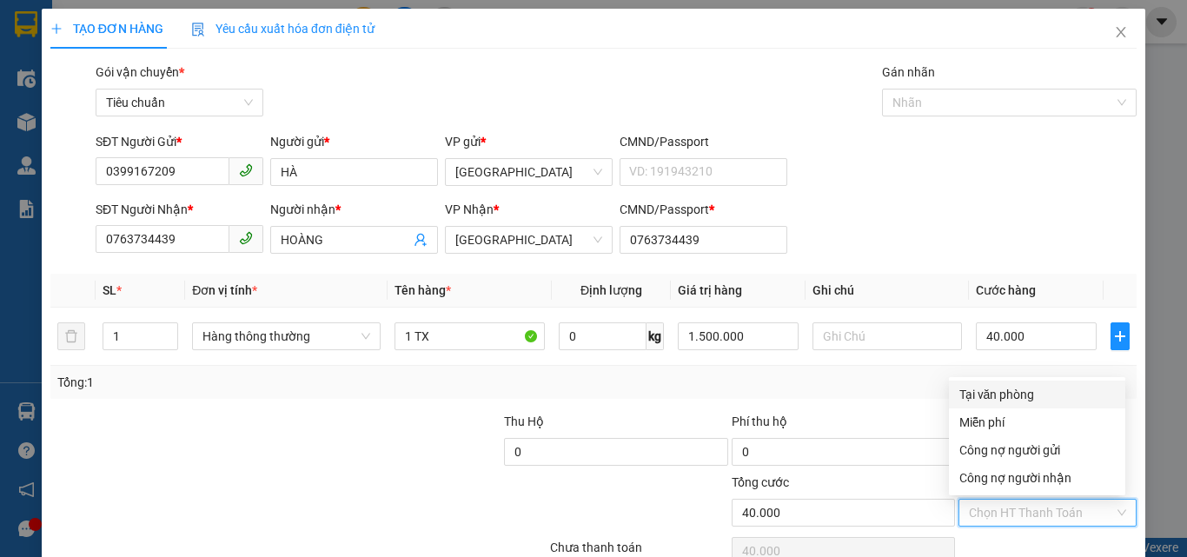
click at [1007, 394] on div "Tại văn phòng" at bounding box center [1038, 394] width 156 height 19
type input "0"
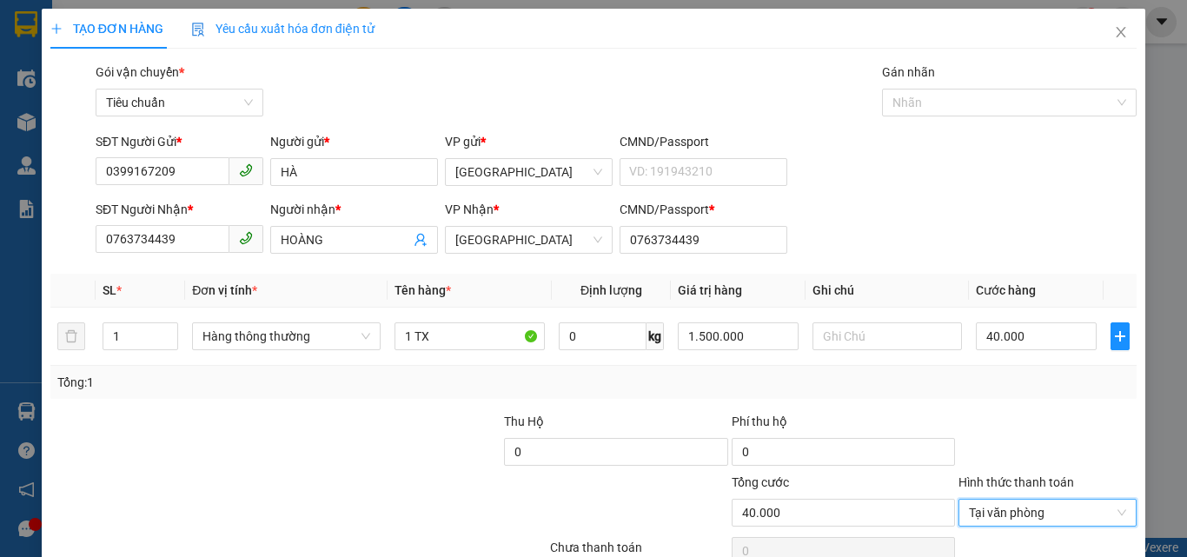
scroll to position [86, 0]
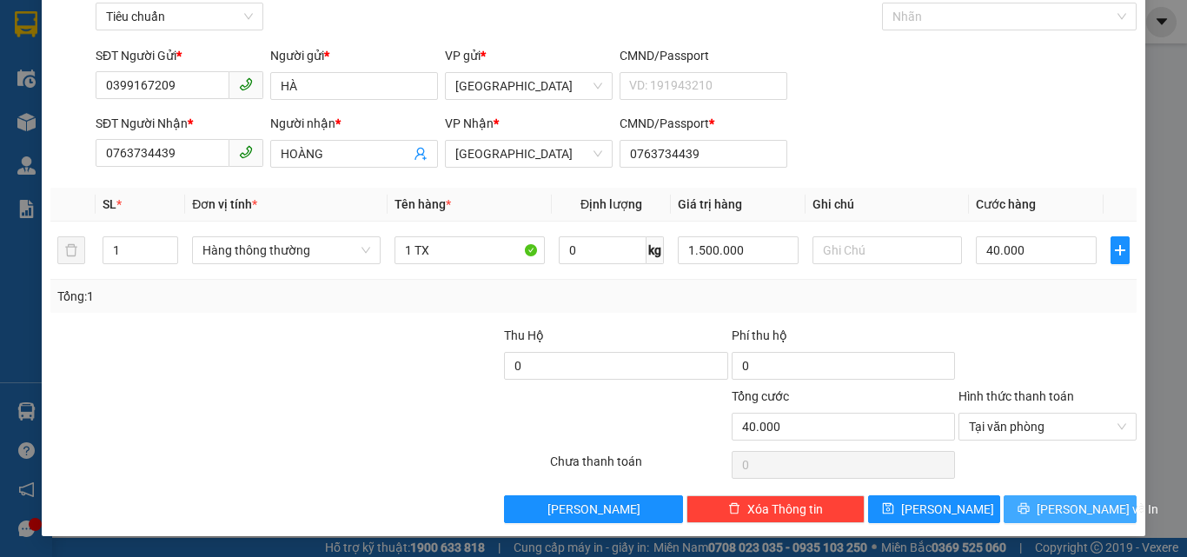
click at [1053, 508] on span "[PERSON_NAME] và In" at bounding box center [1098, 509] width 122 height 19
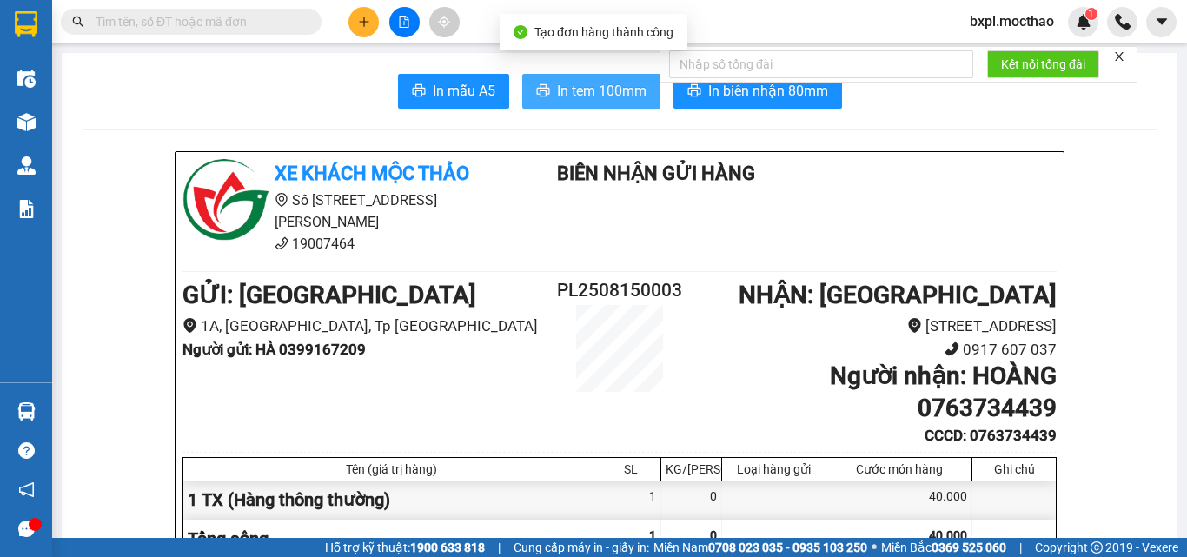
click at [589, 82] on span "In tem 100mm" at bounding box center [602, 91] width 90 height 22
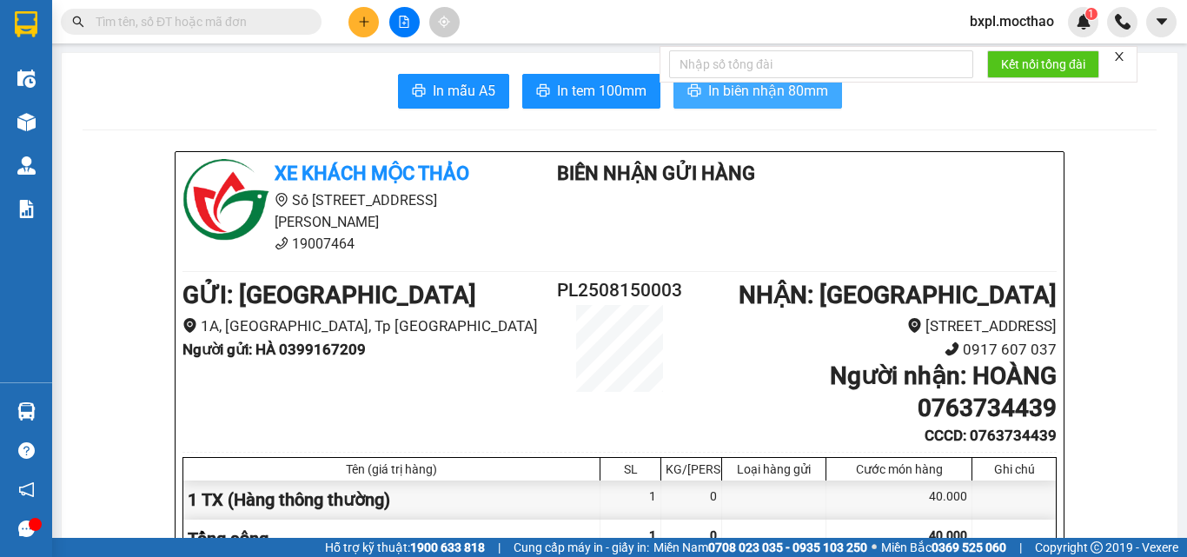
click at [768, 98] on span "In biên nhận 80mm" at bounding box center [768, 91] width 120 height 22
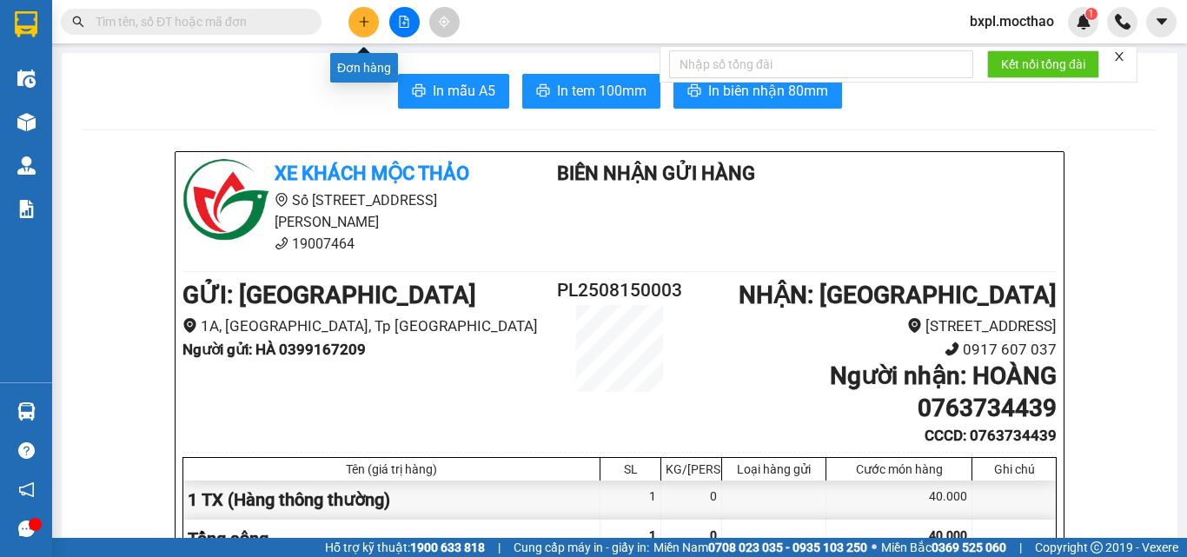
click at [366, 27] on icon "plus" at bounding box center [364, 22] width 12 height 12
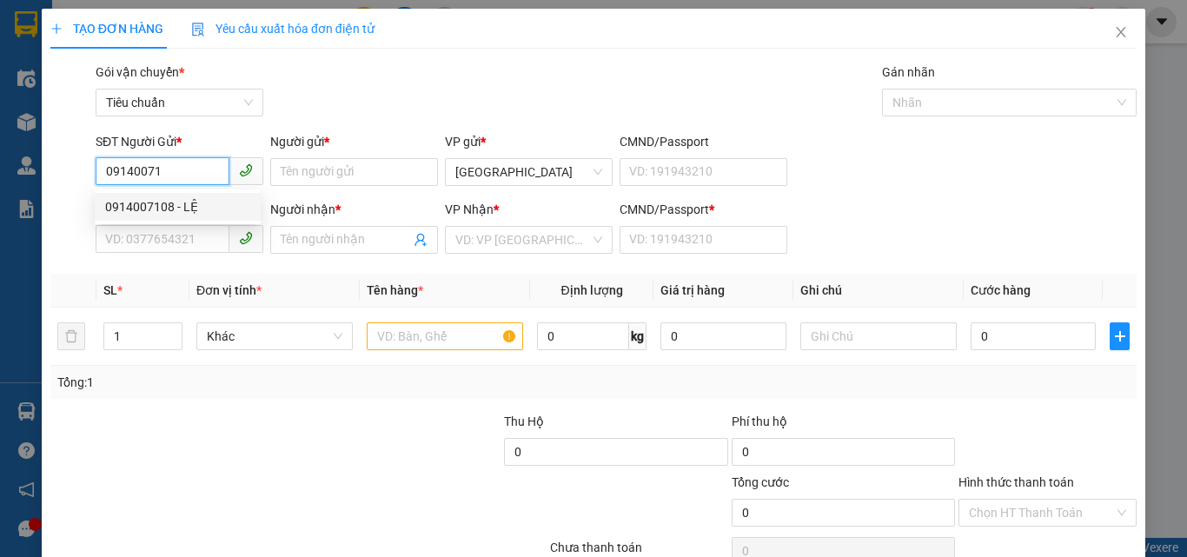
click at [160, 203] on div "0914007108 - LỆ" at bounding box center [177, 206] width 145 height 19
type input "0914007108"
type input "LỆ"
type input "0797951553"
type input "TƯỜNG"
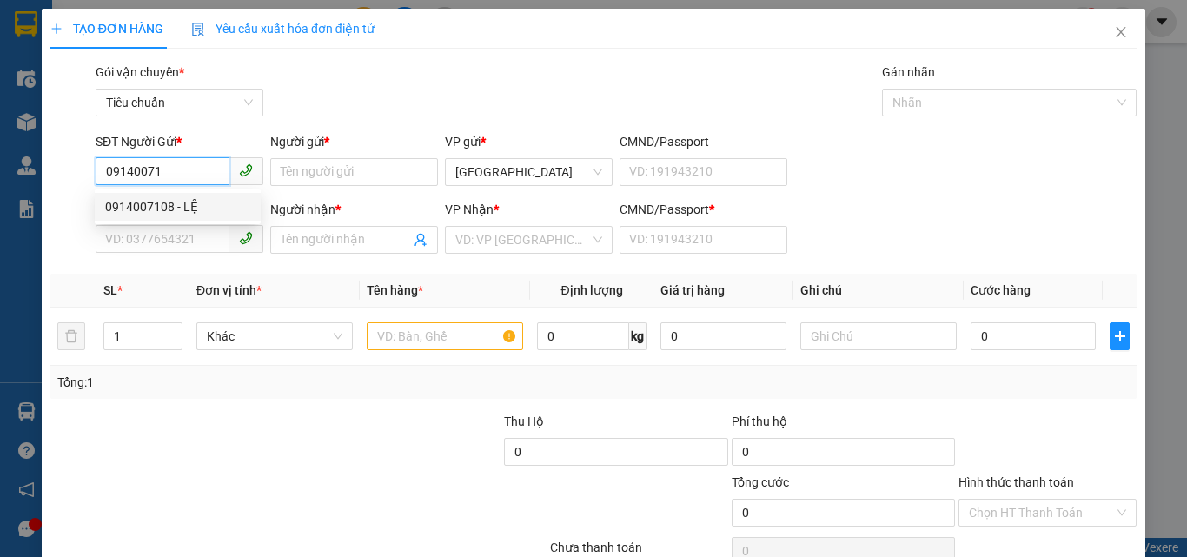
type input "0797951553"
type input "120.000"
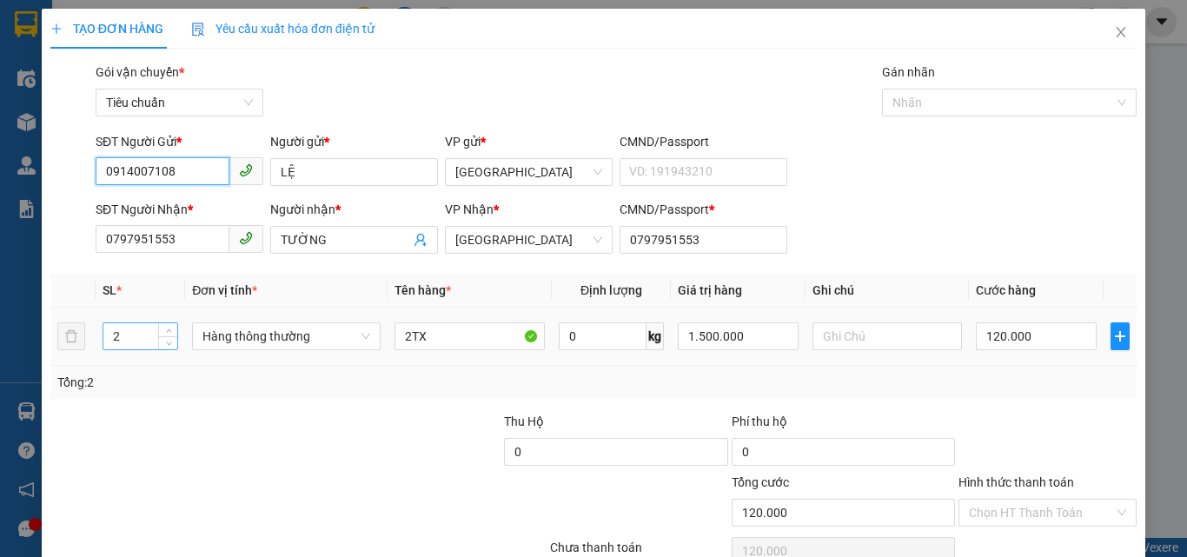
type input "0914007108"
click at [137, 333] on input "2" at bounding box center [140, 336] width 74 height 26
type input "1"
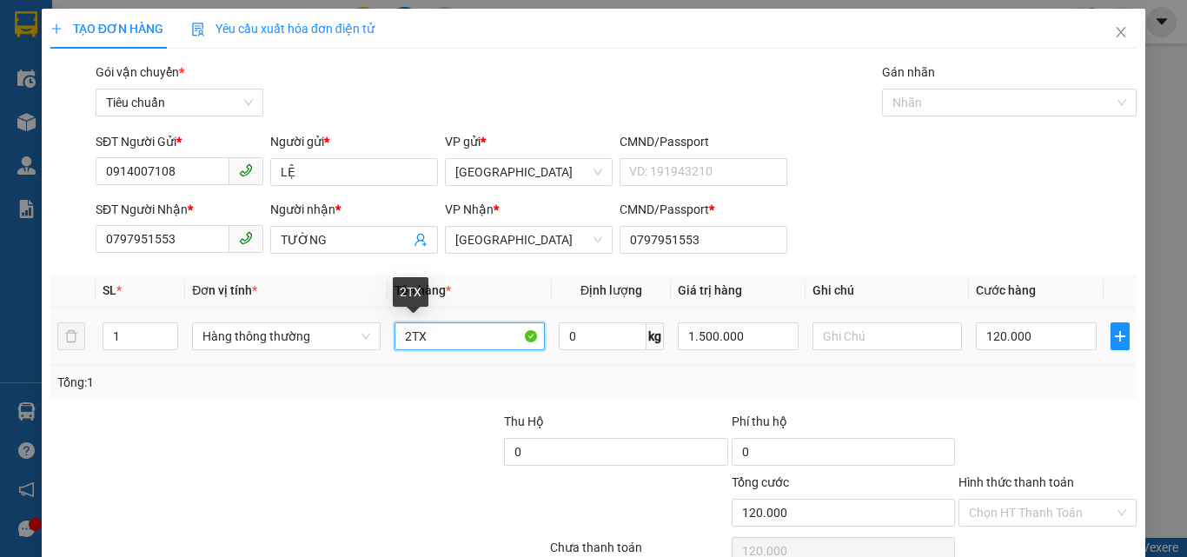
click at [461, 336] on input "2TX" at bounding box center [470, 336] width 150 height 28
type input "0"
type input "2"
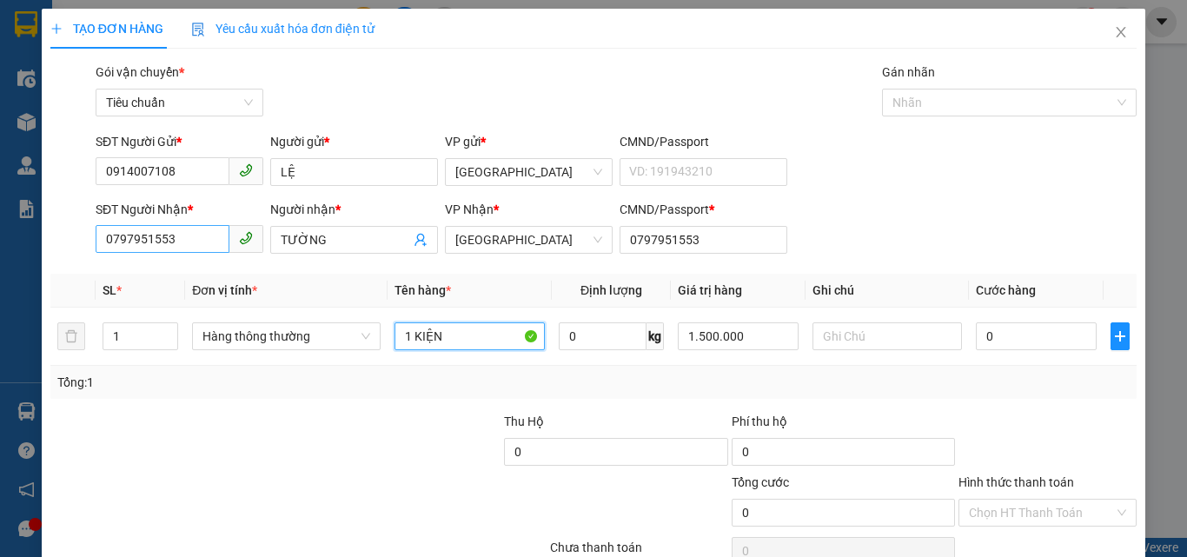
type input "1 KIỆN"
click at [192, 241] on input "0797951553" at bounding box center [163, 239] width 134 height 28
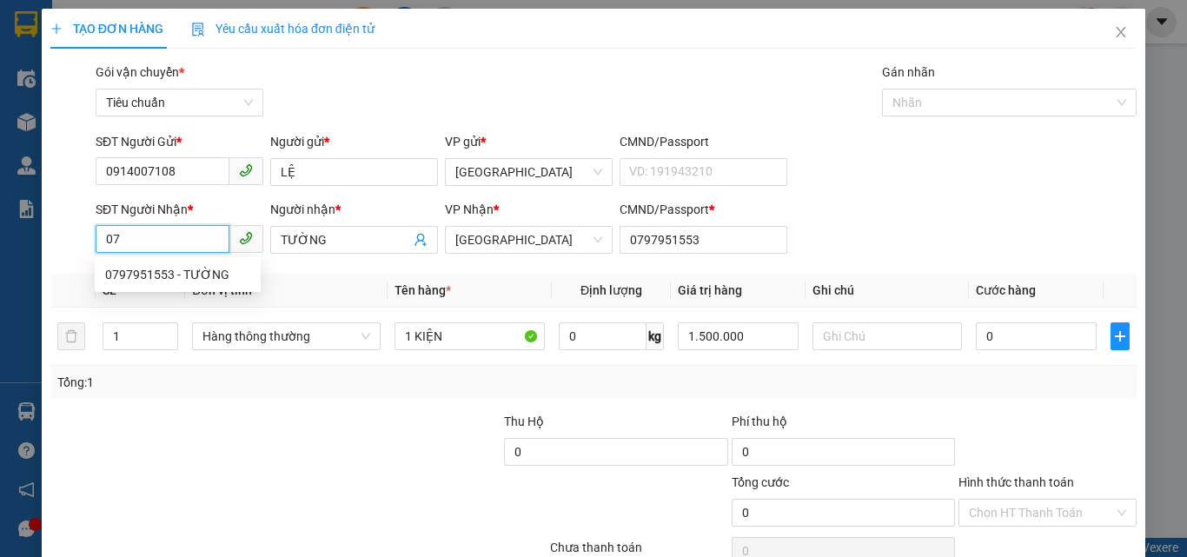
type input "0"
click at [123, 269] on div "0797951553 - TƯỜNG" at bounding box center [177, 274] width 145 height 19
type input "0797951553"
type input "120.000"
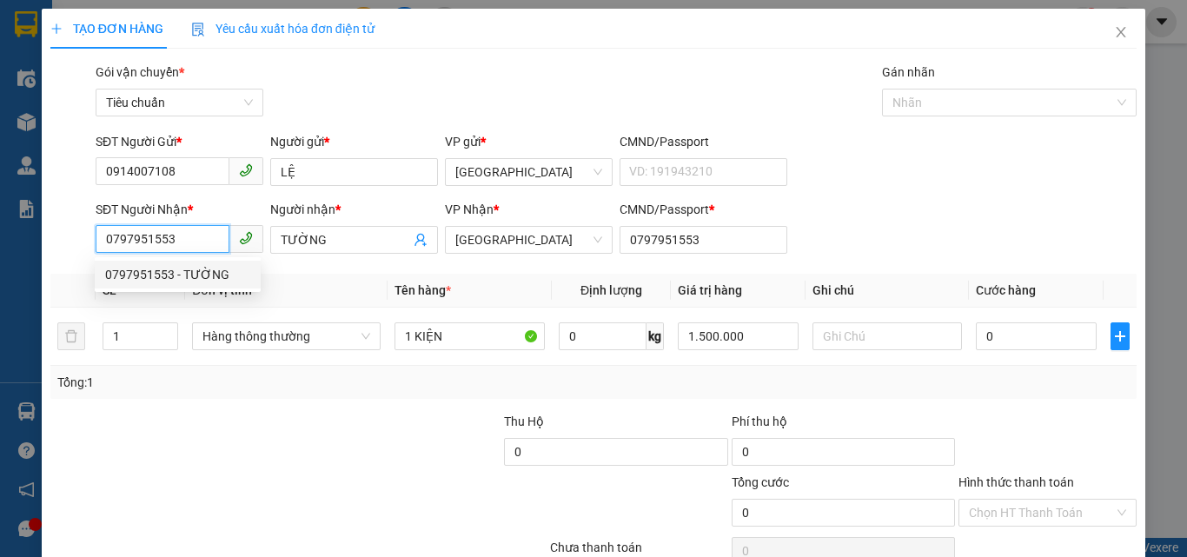
type input "2"
type input "2TX"
type input "120.000"
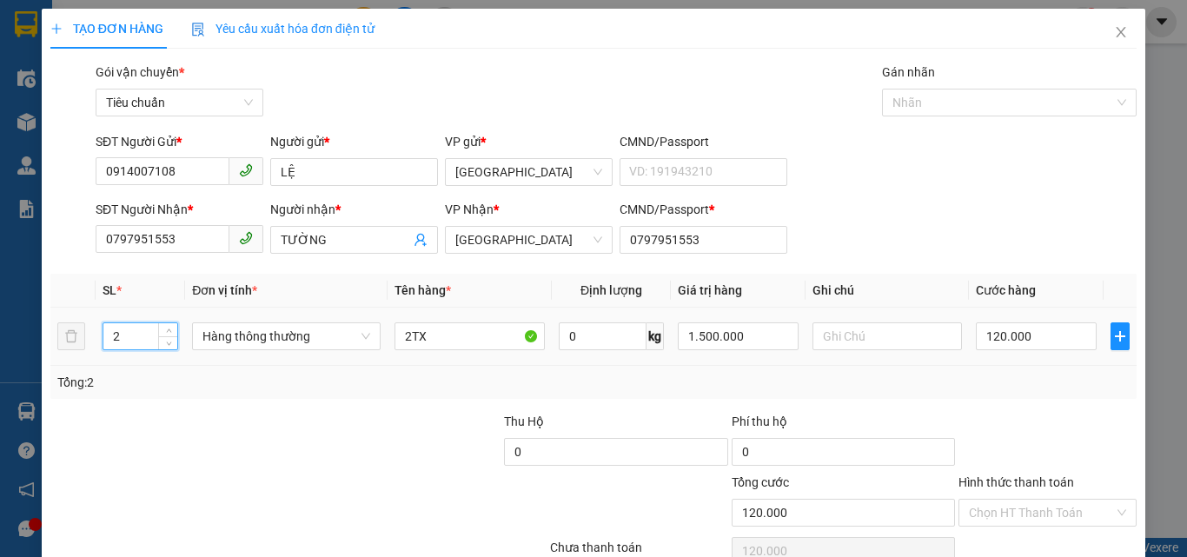
click at [143, 338] on input "2" at bounding box center [140, 336] width 74 height 26
type input "1"
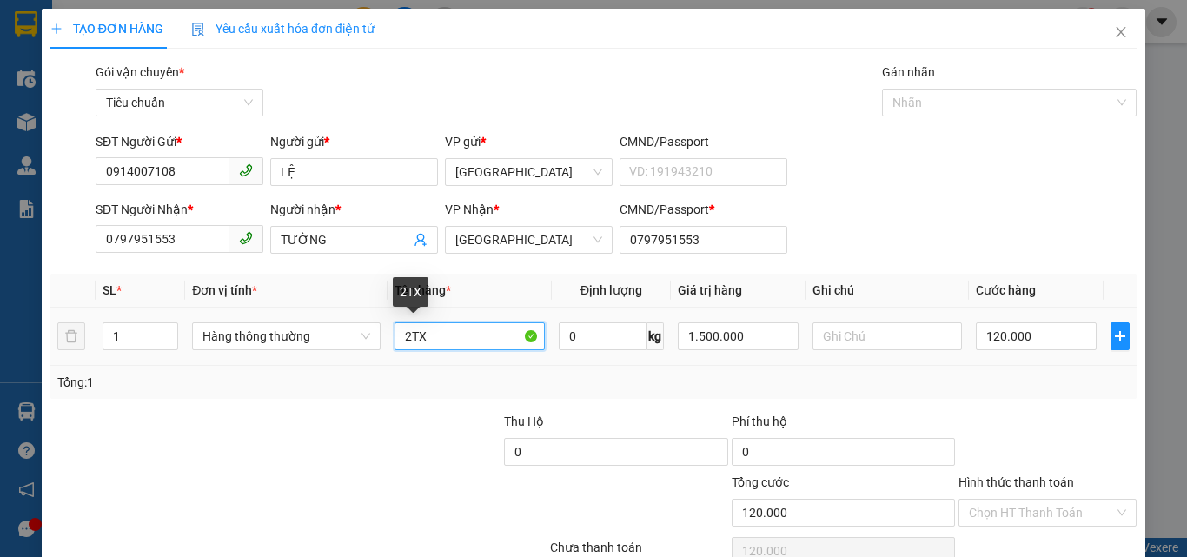
click at [463, 338] on input "2TX" at bounding box center [470, 336] width 150 height 28
type input "0"
type input "2"
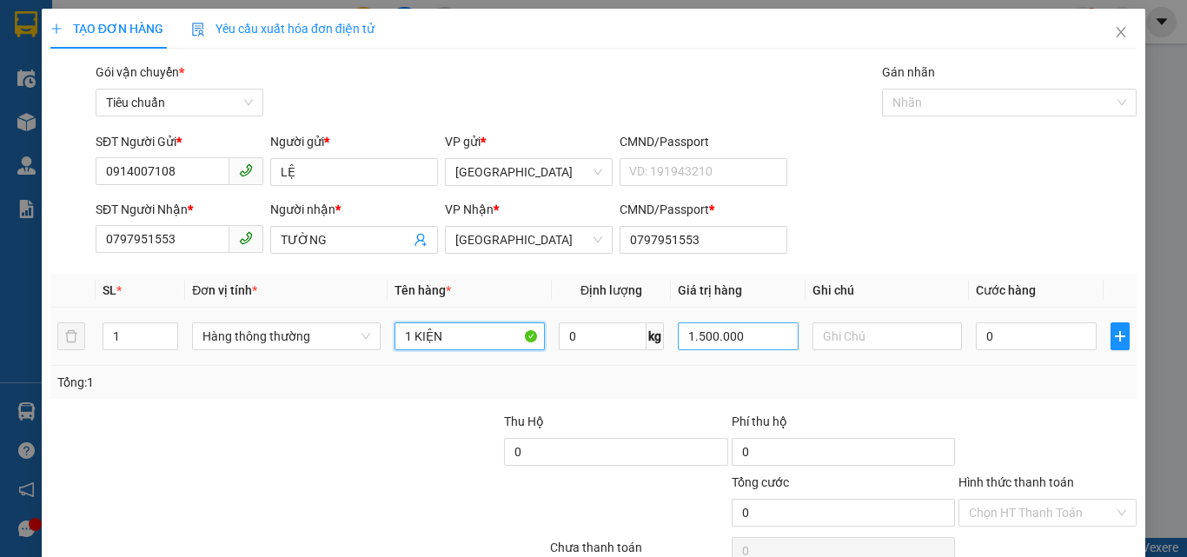
type input "1 KIỆN"
click at [763, 343] on input "1.500.000" at bounding box center [738, 336] width 120 height 28
type input "2.000.000"
click at [1029, 340] on input "0" at bounding box center [1036, 336] width 120 height 28
type input "7"
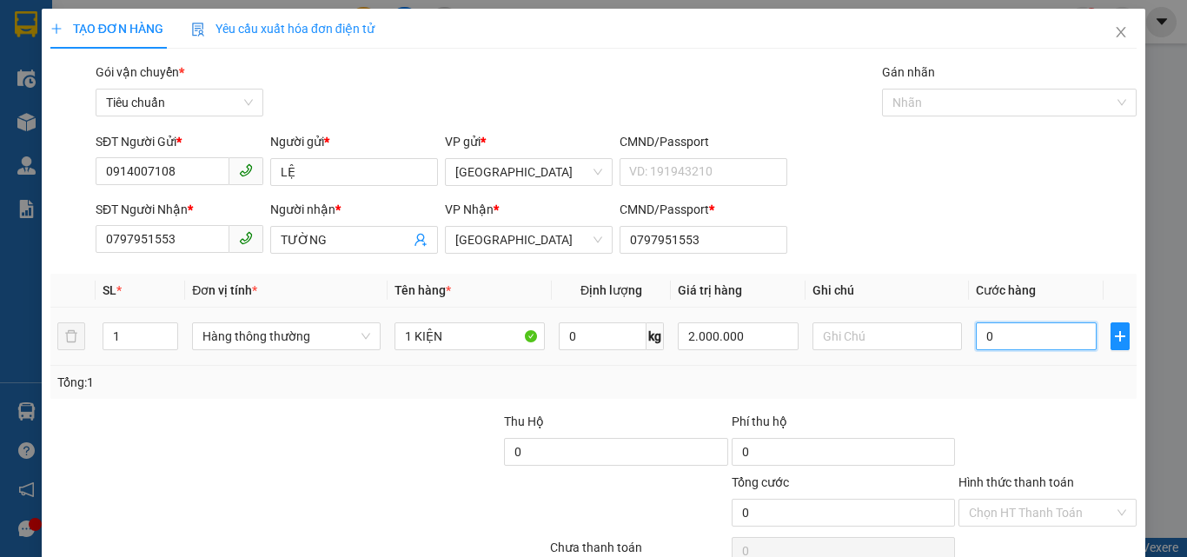
type input "7"
type input "70"
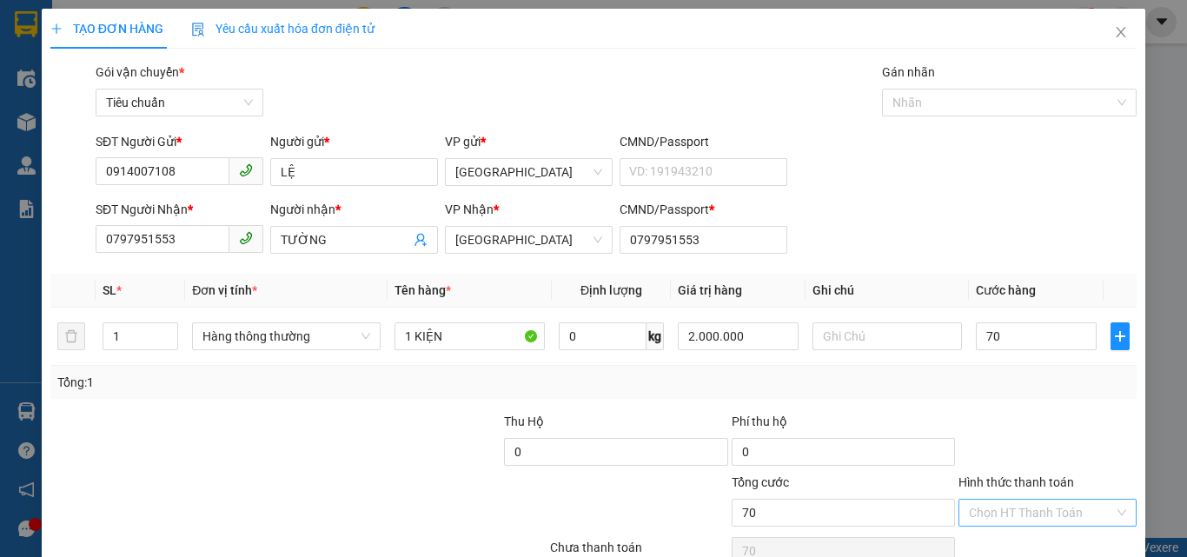
type input "70.000"
click at [1042, 518] on input "Hình thức thanh toán" at bounding box center [1041, 513] width 145 height 26
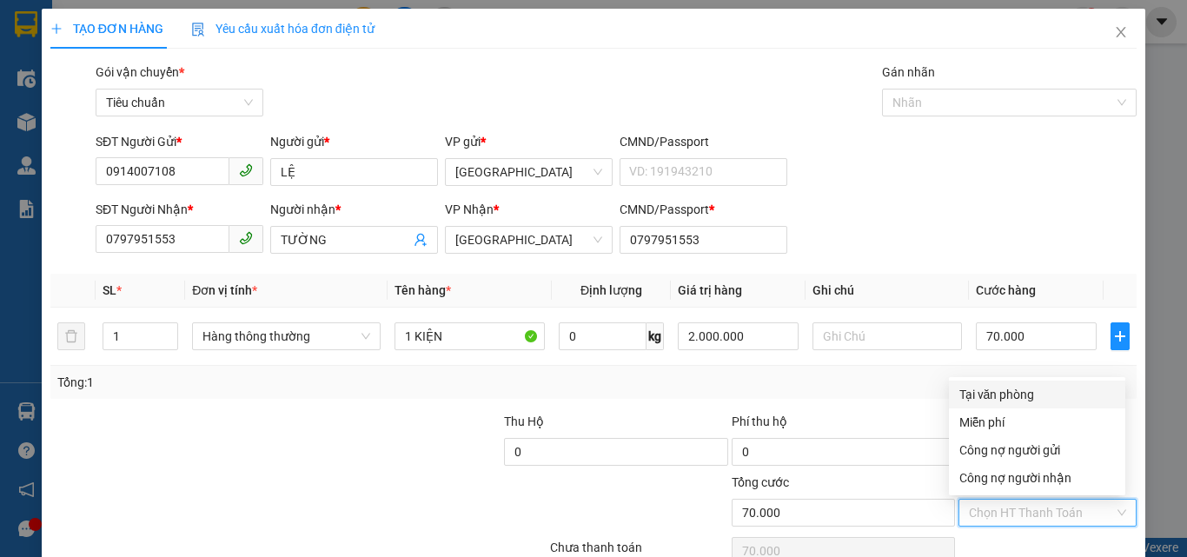
click at [1003, 392] on div "Tại văn phòng" at bounding box center [1038, 394] width 156 height 19
type input "0"
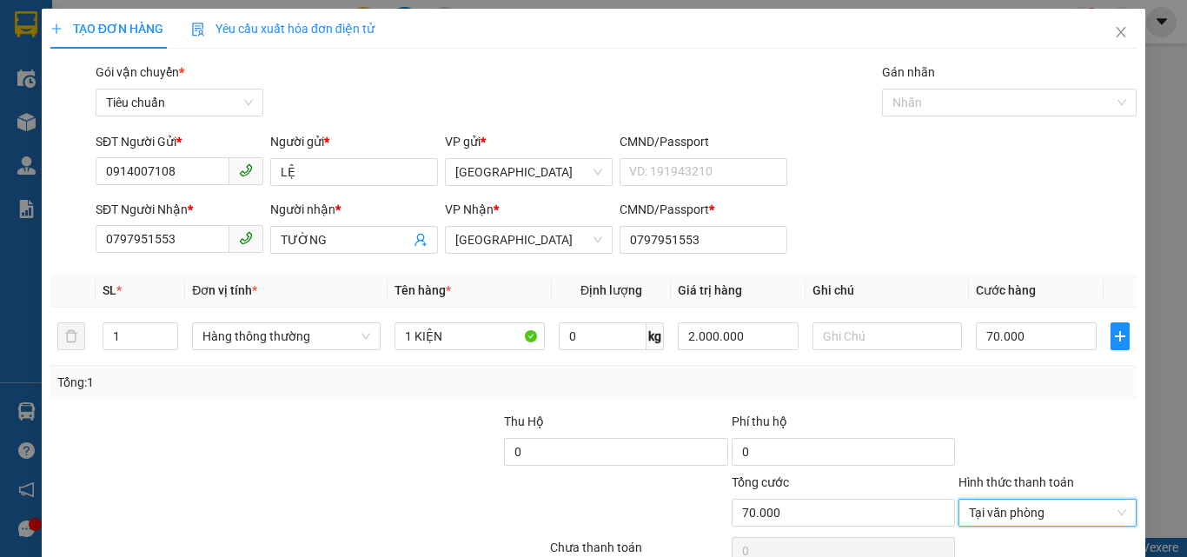
scroll to position [86, 0]
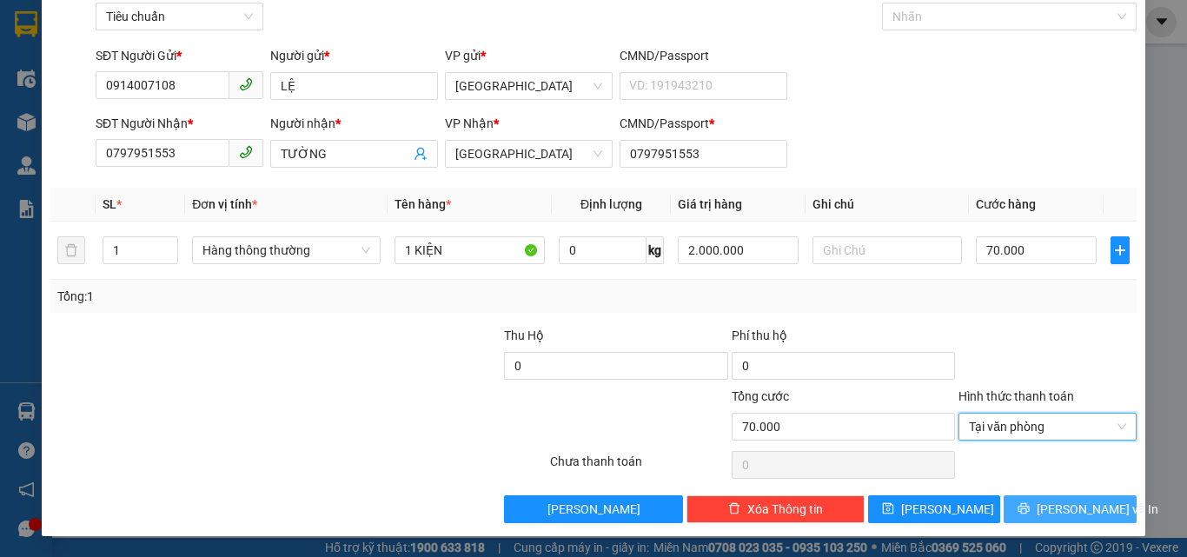
click at [1078, 507] on span "[PERSON_NAME] và In" at bounding box center [1098, 509] width 122 height 19
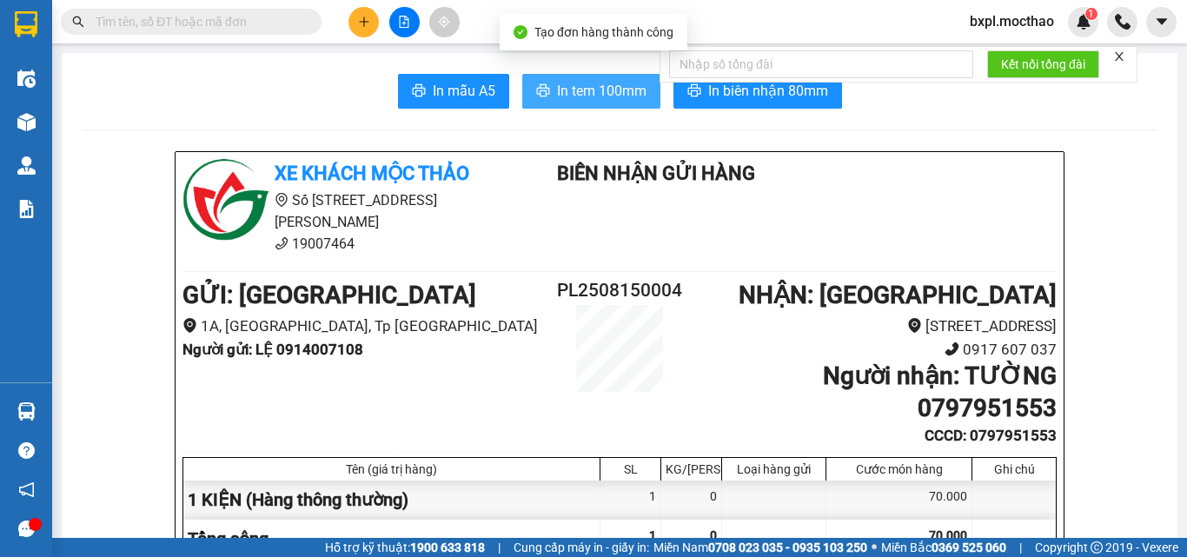
click at [584, 96] on span "In tem 100mm" at bounding box center [602, 91] width 90 height 22
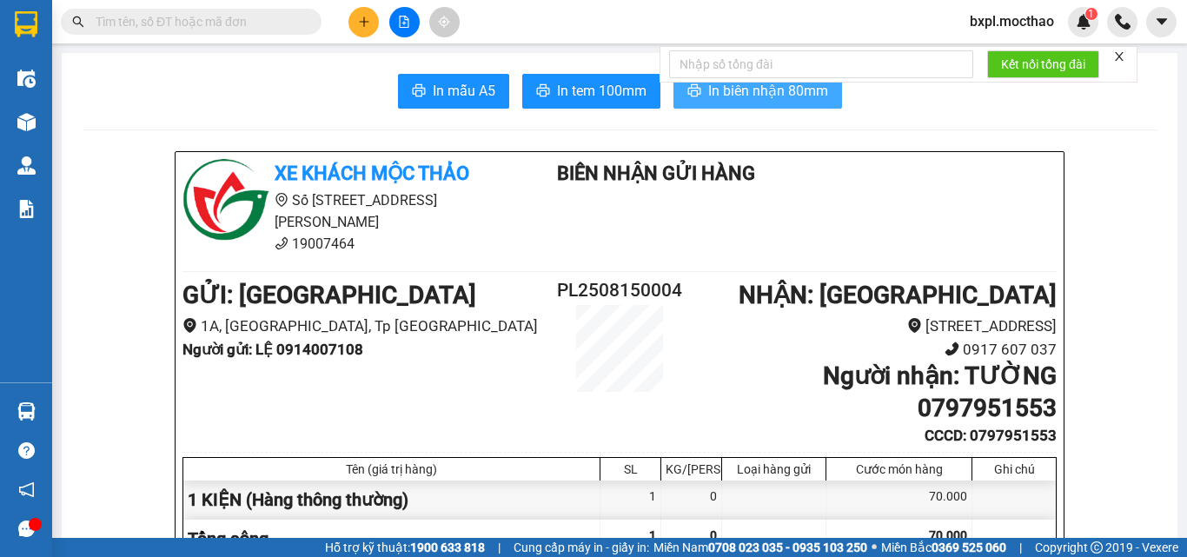
click at [771, 98] on span "In biên nhận 80mm" at bounding box center [768, 91] width 120 height 22
